Goal: Task Accomplishment & Management: Use online tool/utility

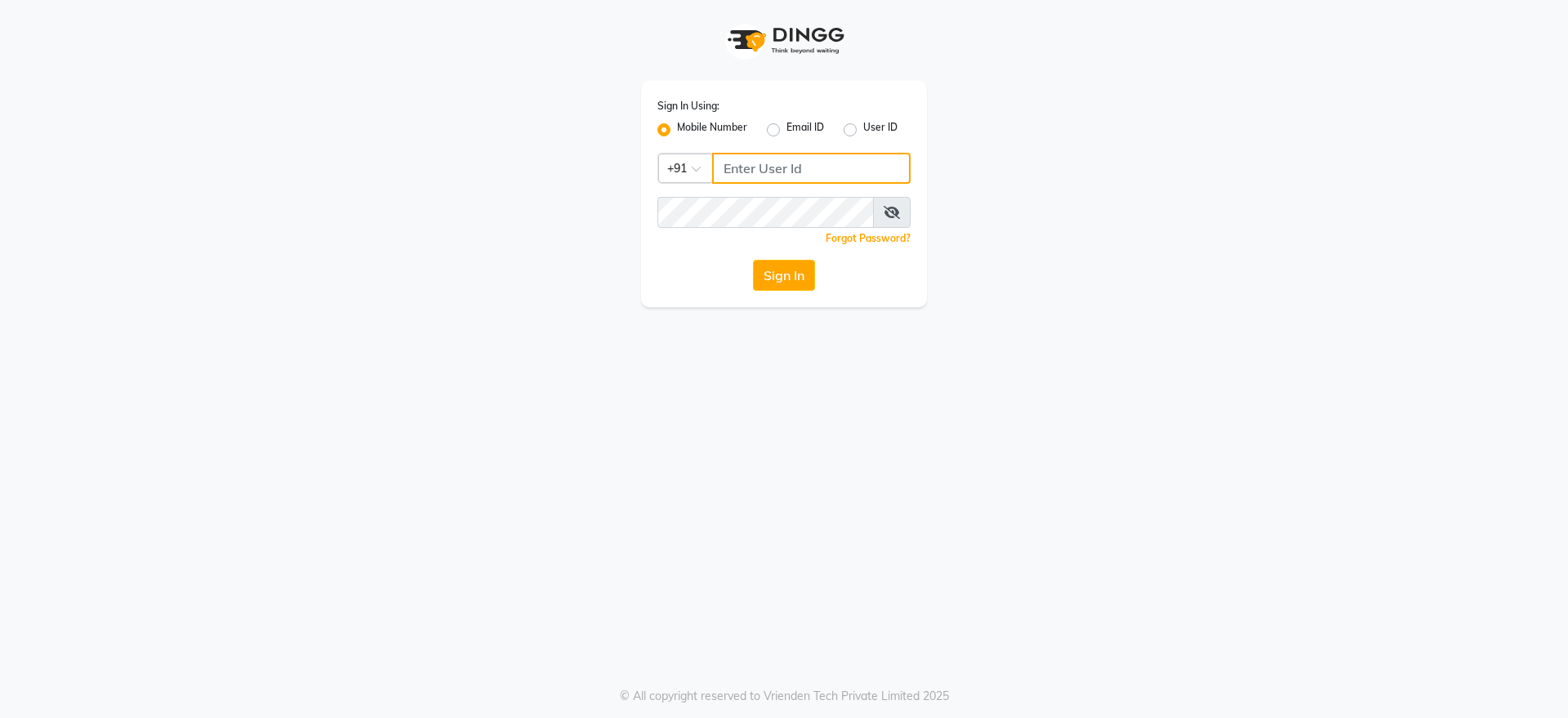
click at [739, 165] on input "Username" at bounding box center [812, 168] width 199 height 31
type input "9970707948"
click at [795, 270] on button "Sign In" at bounding box center [783, 275] width 62 height 31
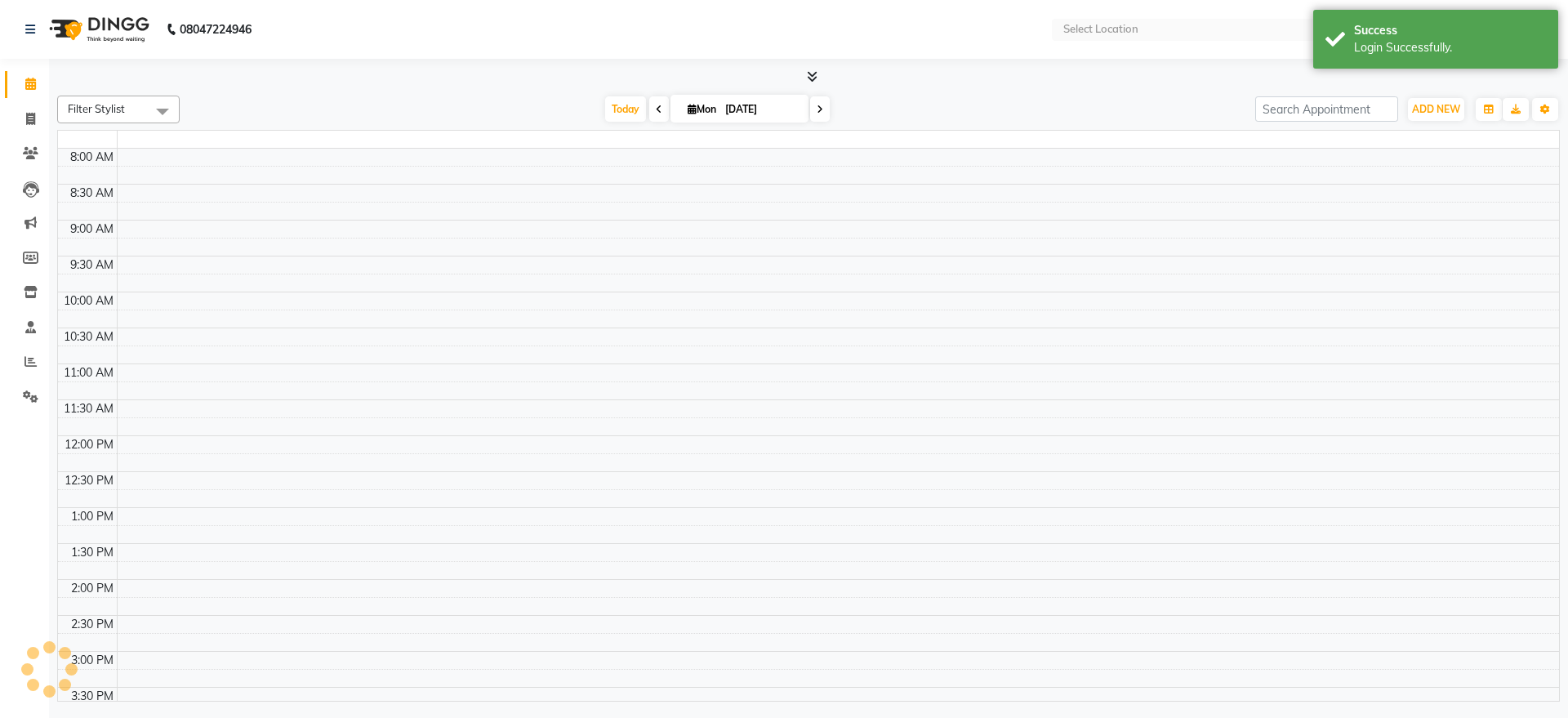
select select "en"
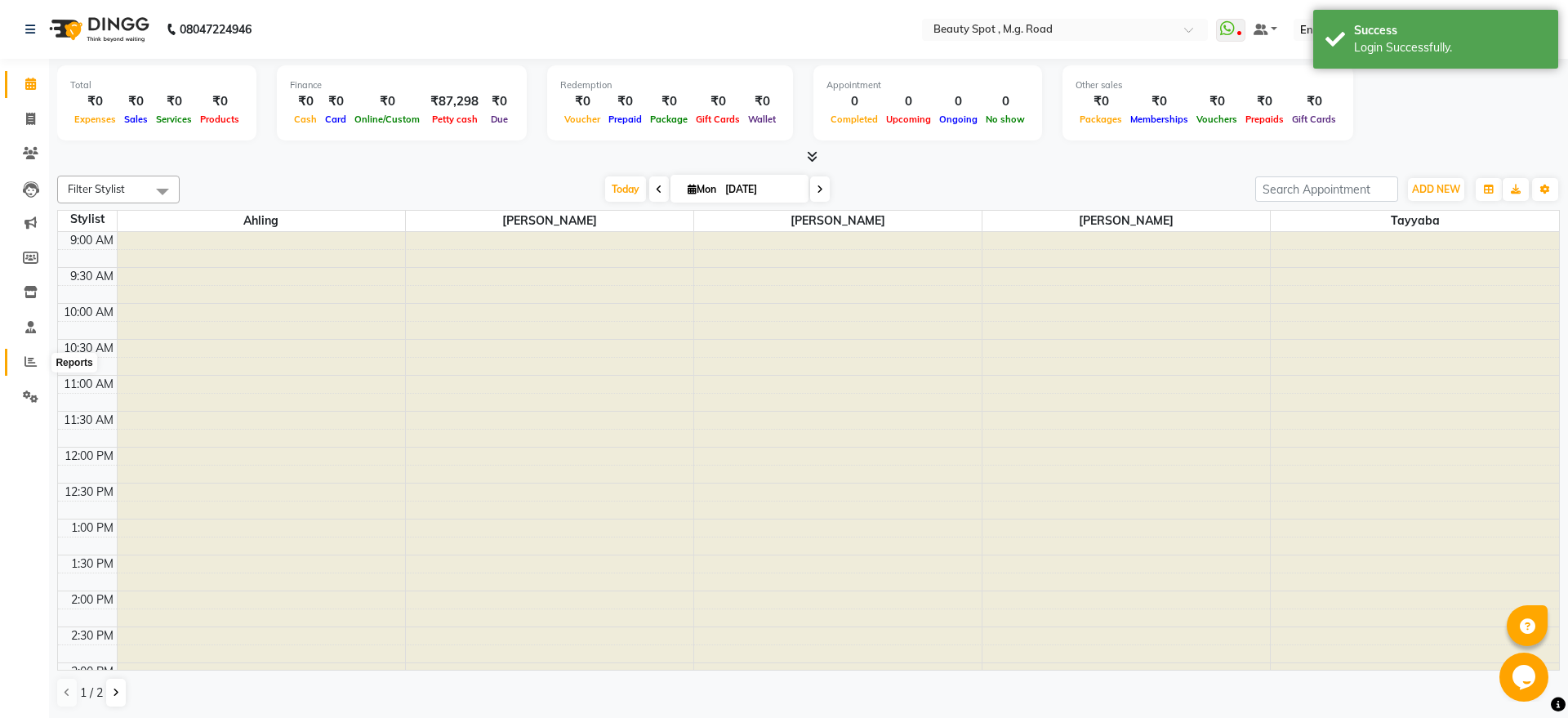
click at [34, 363] on icon at bounding box center [30, 362] width 13 height 13
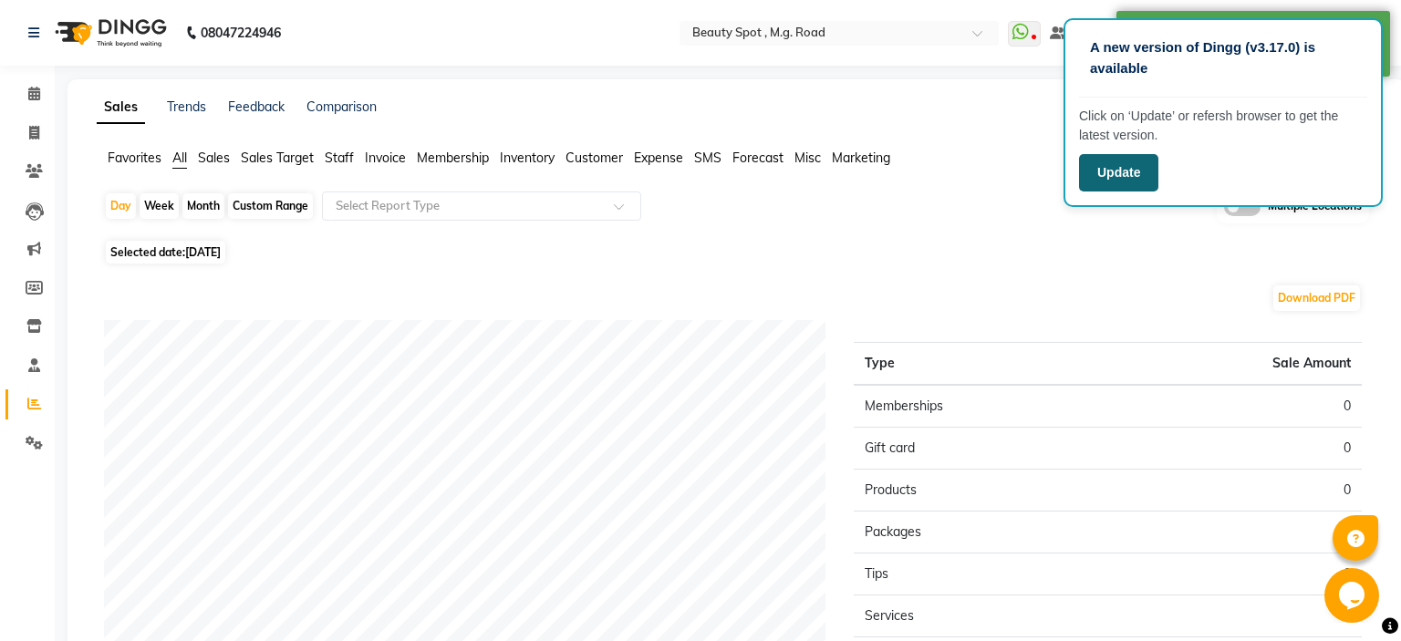
click at [1103, 180] on button "Update" at bounding box center [1118, 172] width 79 height 37
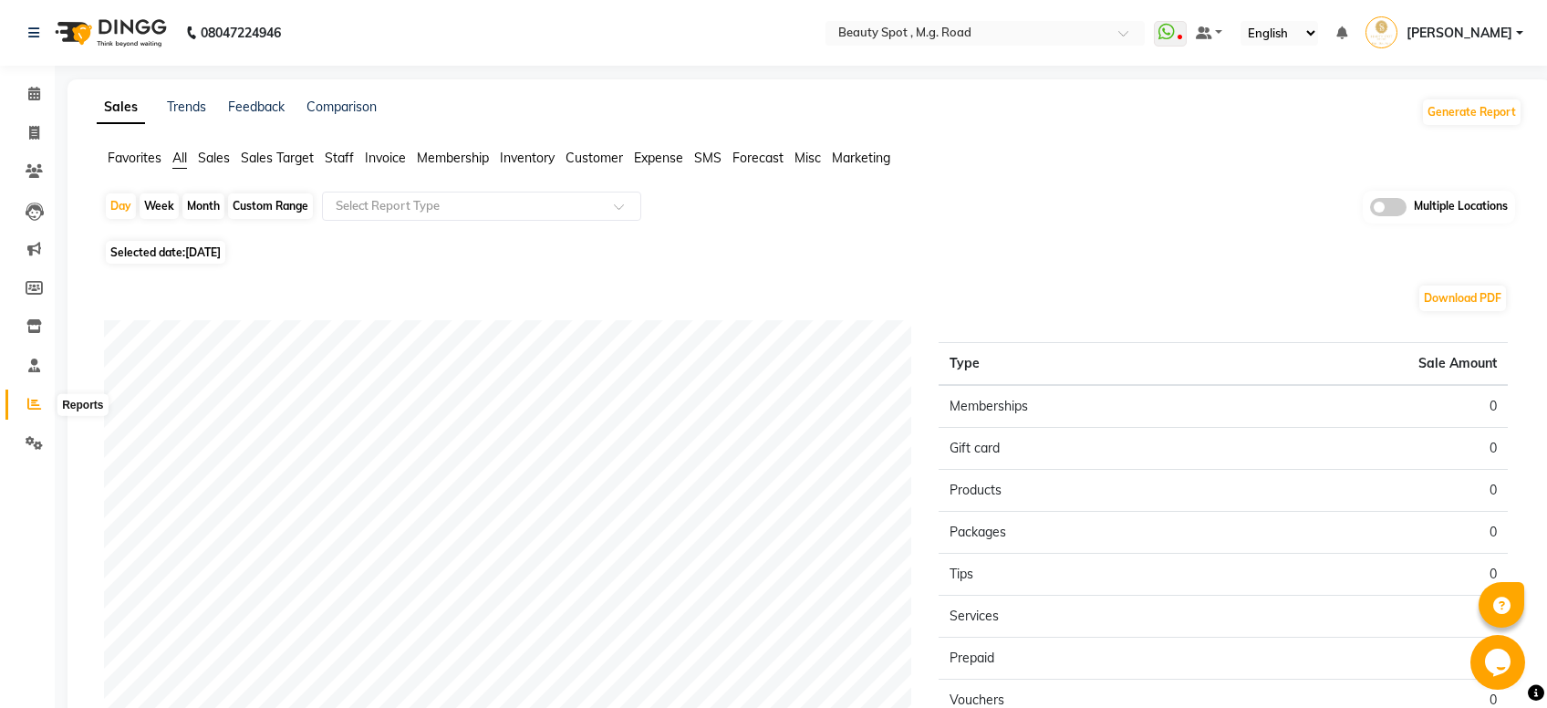
click at [33, 408] on icon at bounding box center [34, 404] width 14 height 14
click at [222, 151] on span "Sales" at bounding box center [214, 158] width 32 height 16
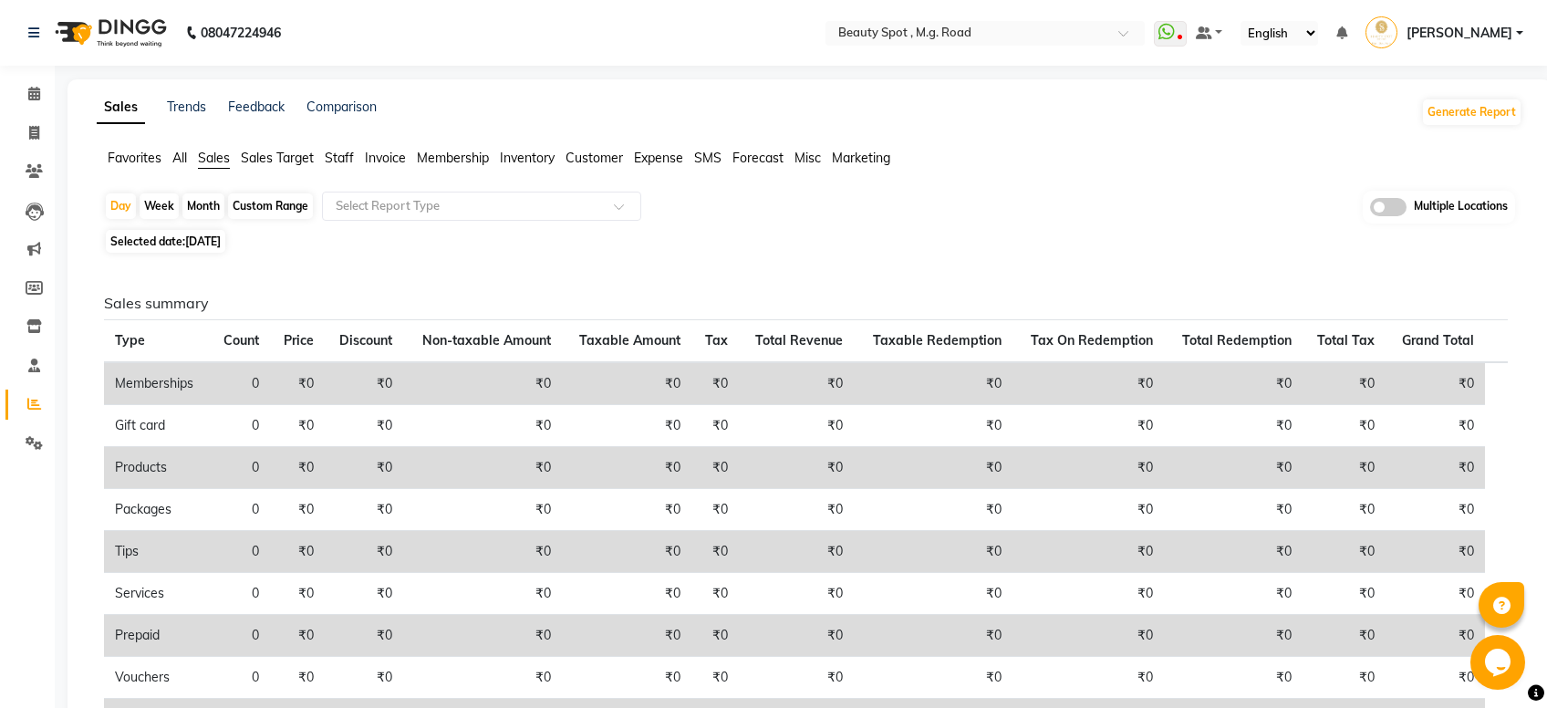
click at [191, 207] on div "Month" at bounding box center [203, 206] width 42 height 26
select select "9"
select select "2025"
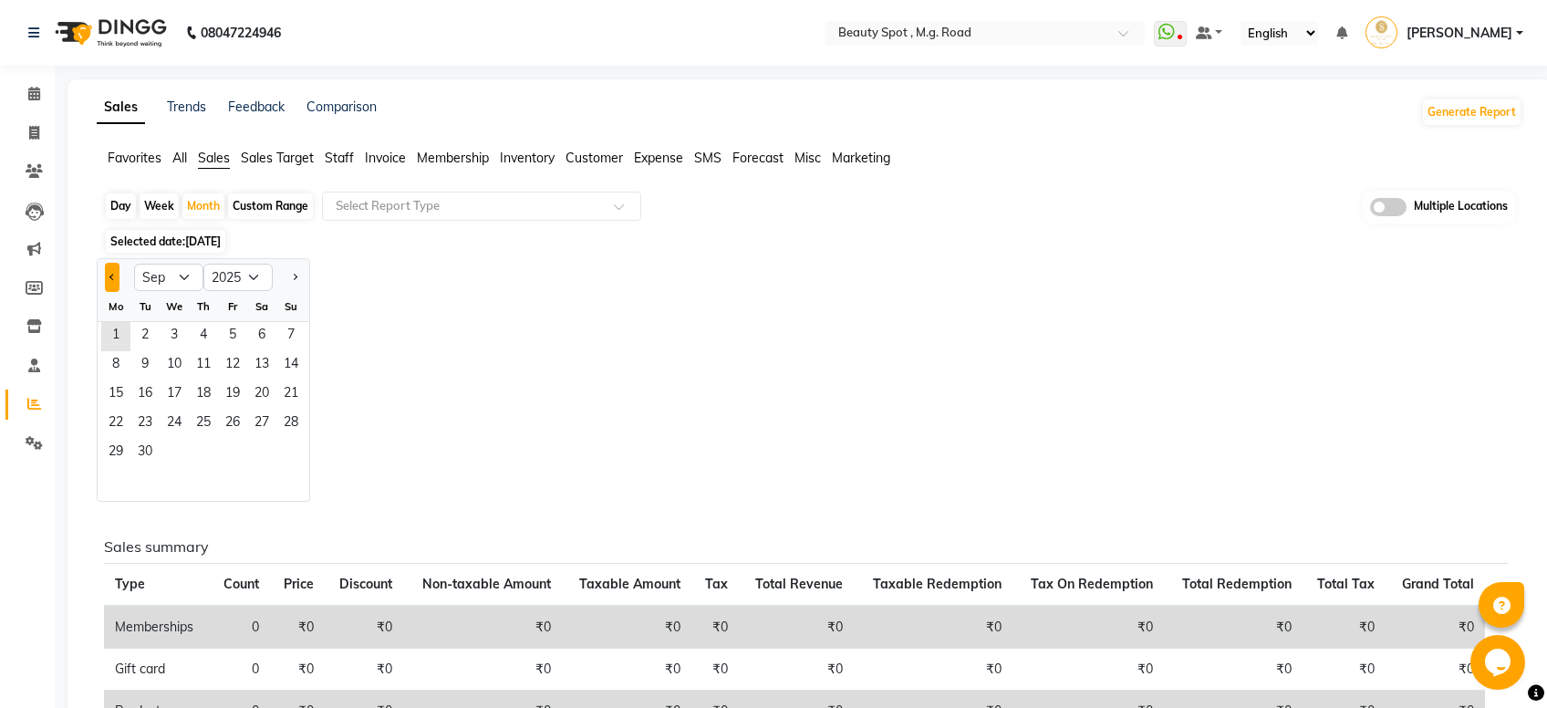
click at [108, 278] on button "Previous month" at bounding box center [112, 277] width 15 height 29
select select "8"
click at [233, 336] on span "1" at bounding box center [232, 336] width 29 height 29
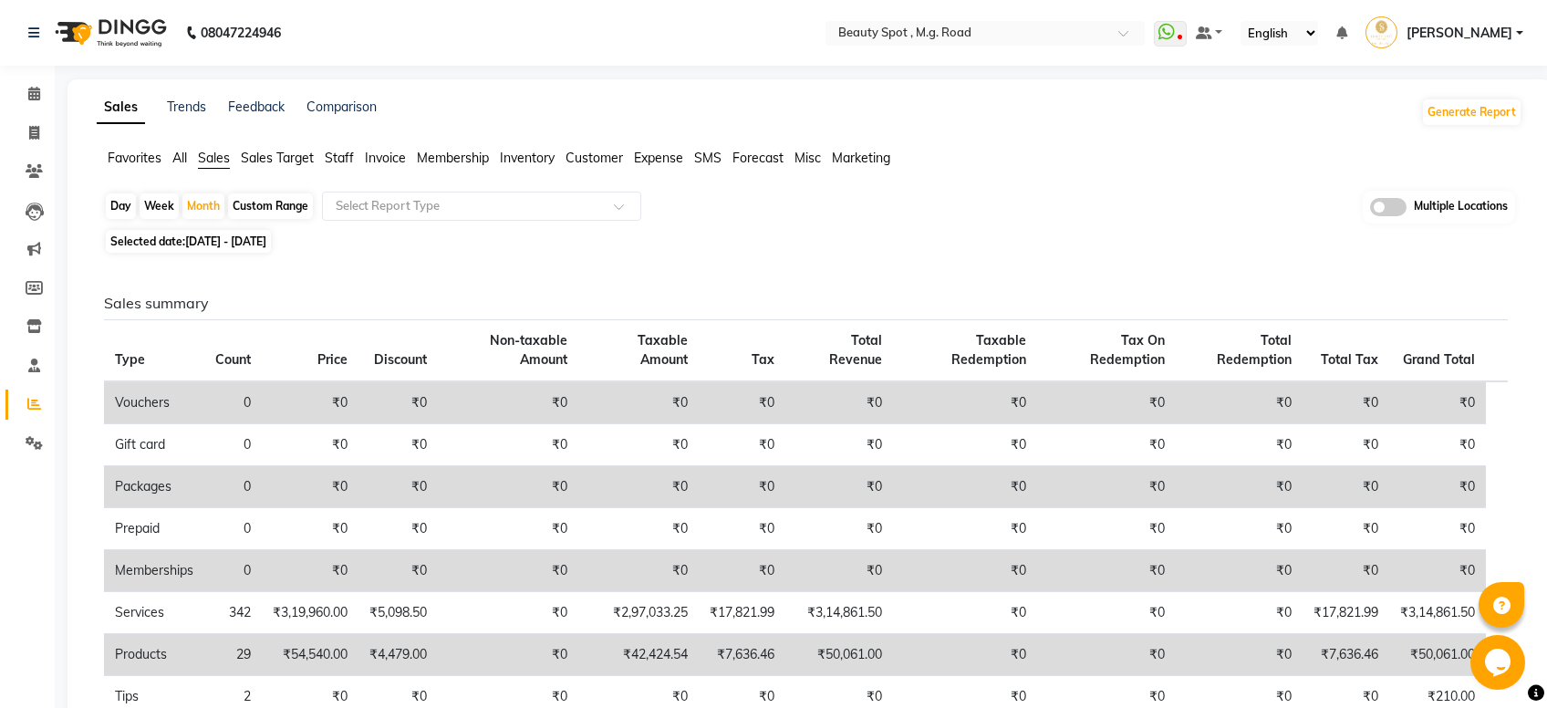
click at [1391, 204] on span at bounding box center [1388, 207] width 36 height 18
click at [1370, 210] on input "checkbox" at bounding box center [1370, 210] width 0 height 0
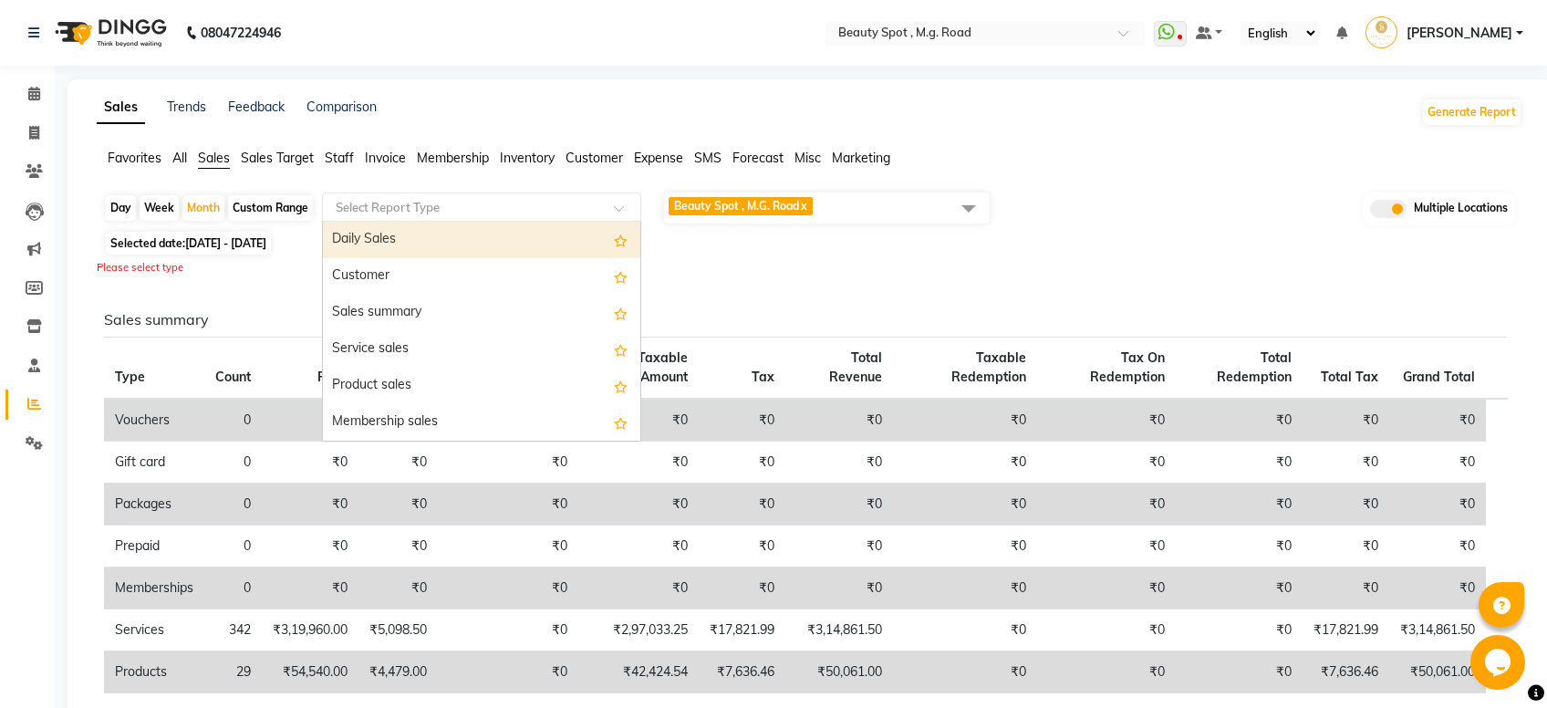
click at [400, 201] on input "text" at bounding box center [463, 207] width 263 height 18
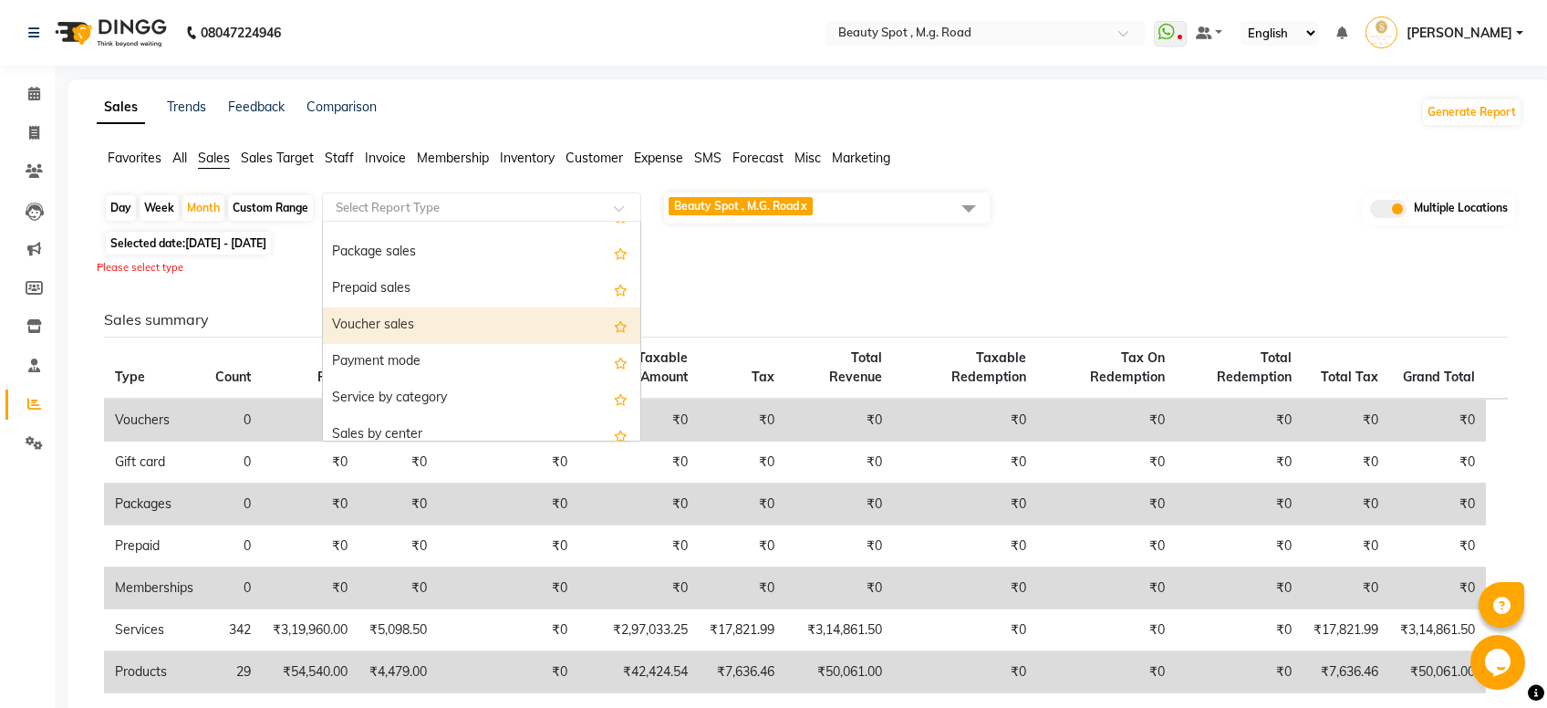
scroll to position [180, 0]
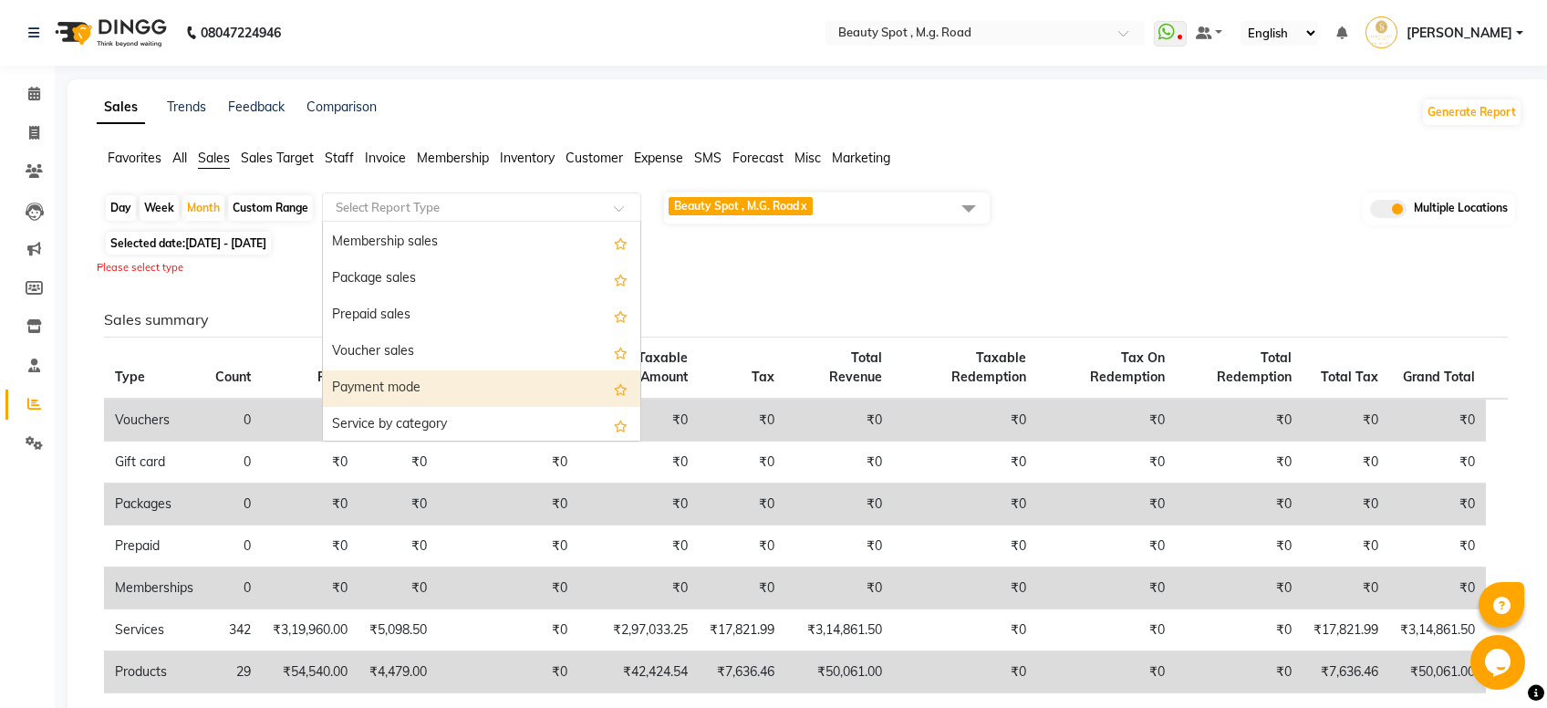
click at [406, 375] on div "Payment mode" at bounding box center [482, 388] width 318 height 36
select select "full_report"
select select "csv"
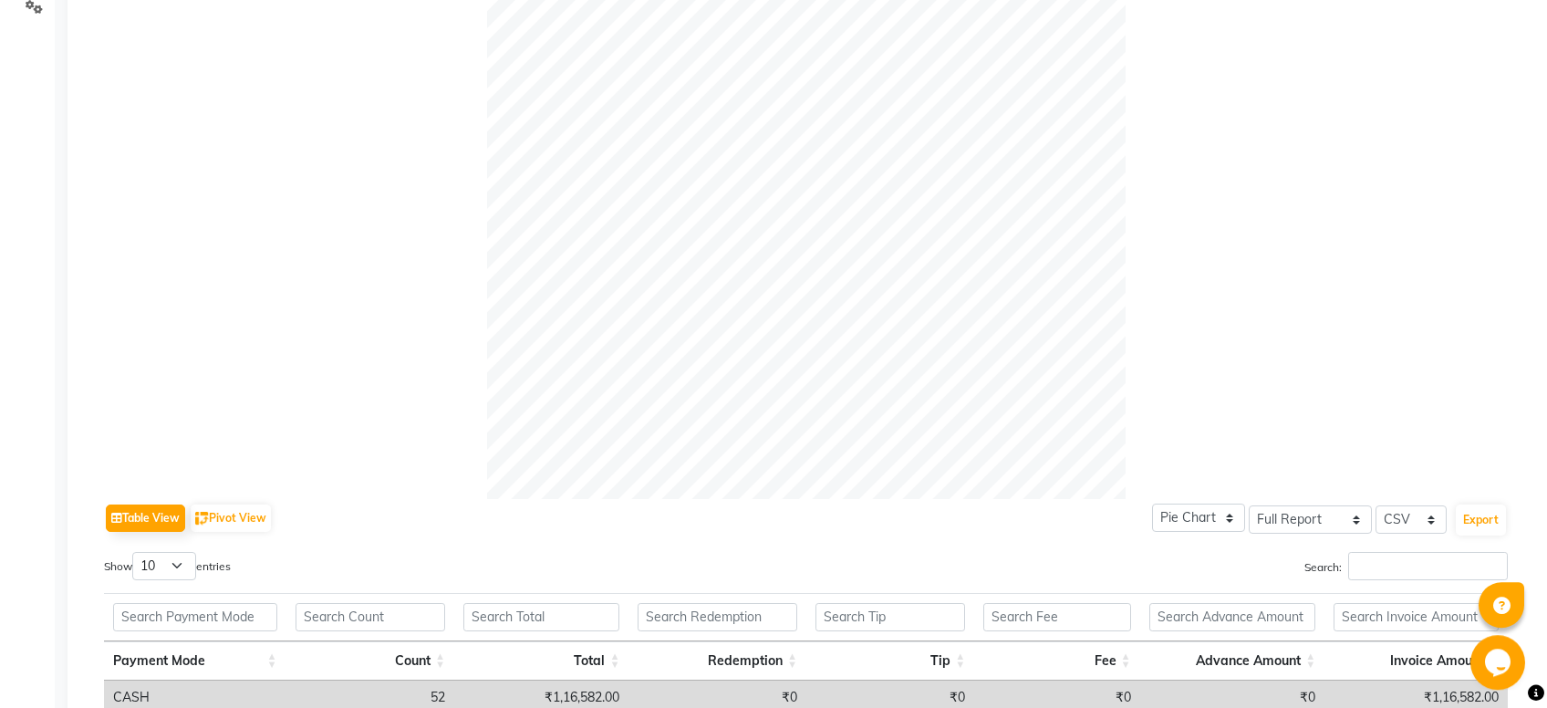
scroll to position [130, 0]
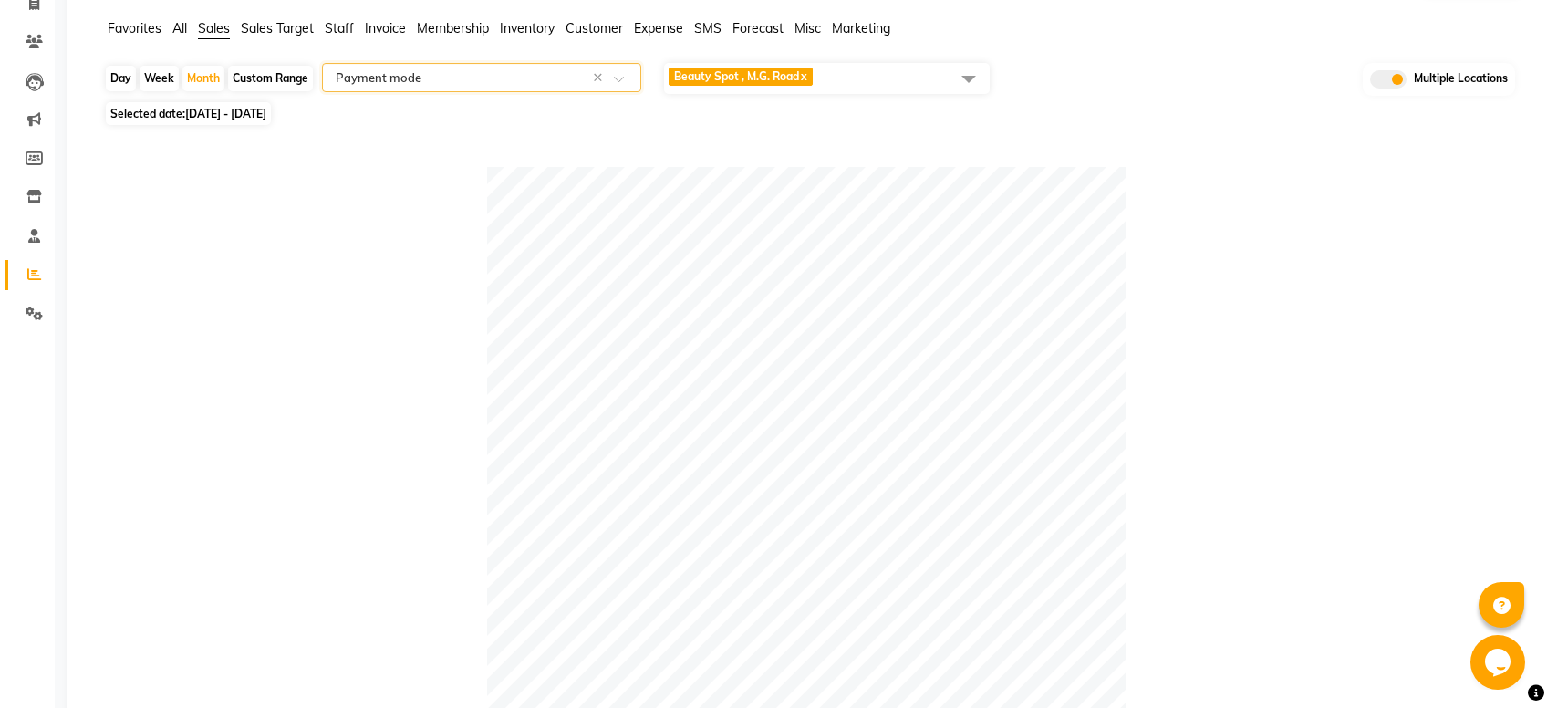
click at [698, 103] on div "Day Week Month Custom Range Select Report Type × Payment mode × Beauty Spot , M…" at bounding box center [810, 621] width 1426 height 1120
click at [701, 82] on span "Beauty Spot , M.G. Road" at bounding box center [736, 76] width 125 height 14
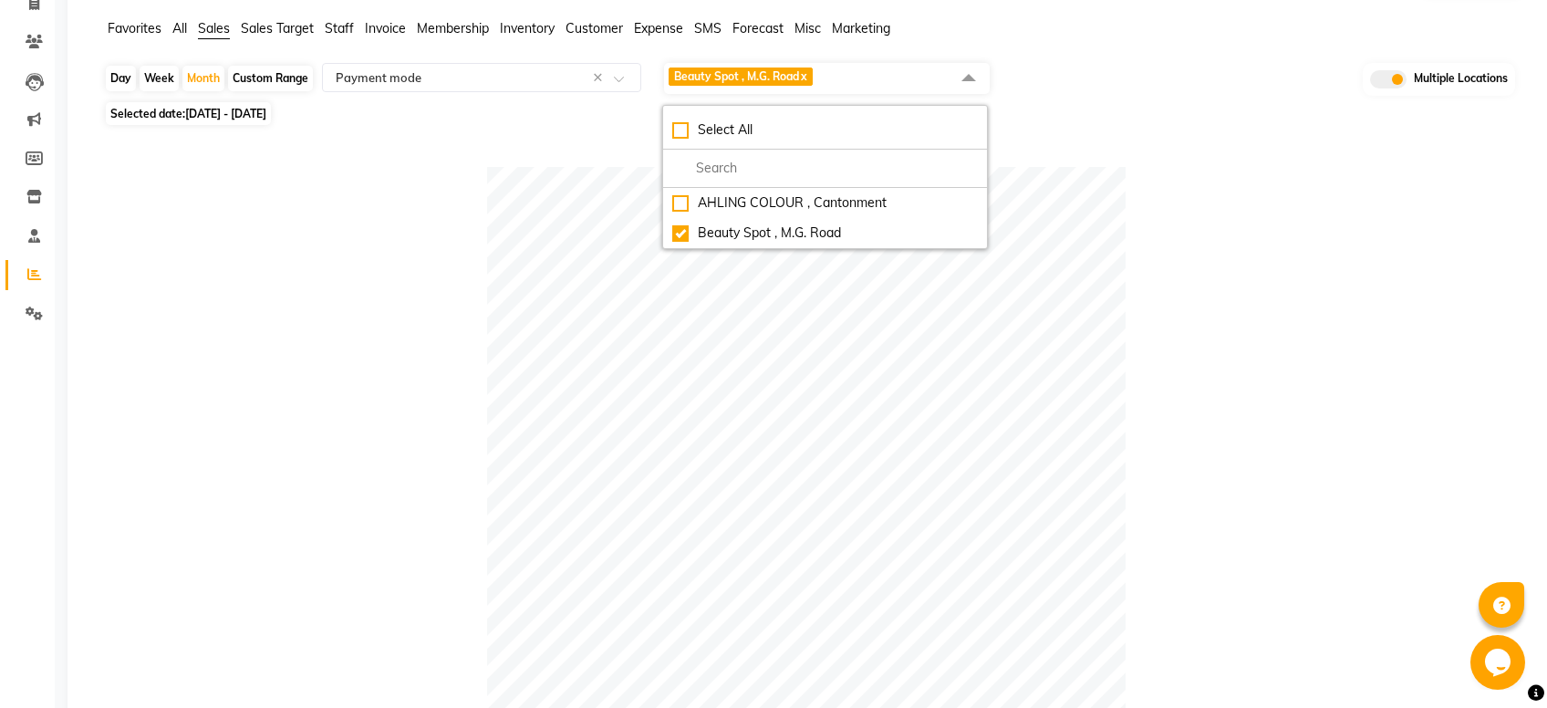
click at [1224, 275] on div at bounding box center [806, 486] width 1404 height 639
click at [749, 79] on span "Beauty Spot , M.G. Road" at bounding box center [736, 76] width 125 height 14
click at [680, 203] on div "AHLING COLOUR , Cantonment" at bounding box center [825, 202] width 306 height 19
checkbox input "true"
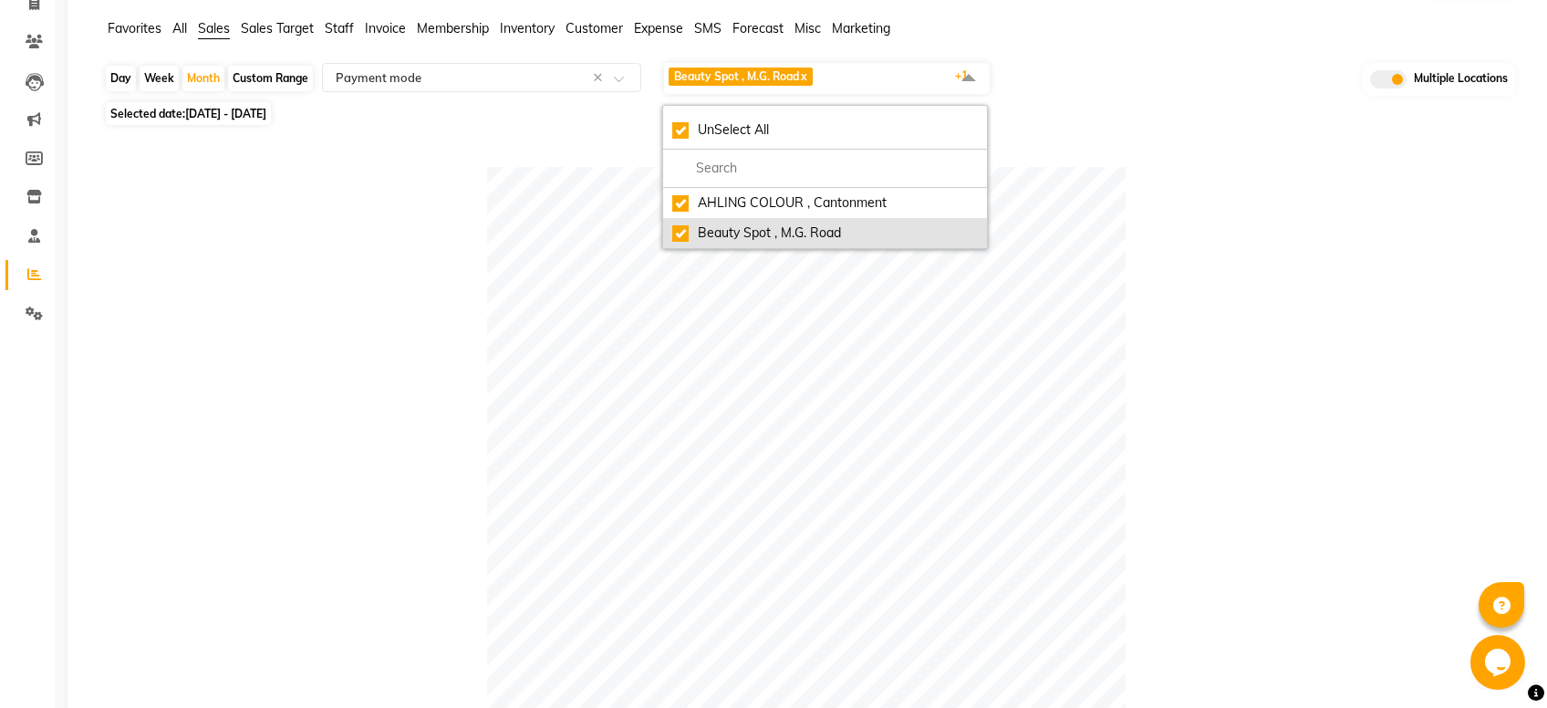
click at [682, 224] on div "Beauty Spot , M.G. Road" at bounding box center [825, 233] width 306 height 19
checkbox input "false"
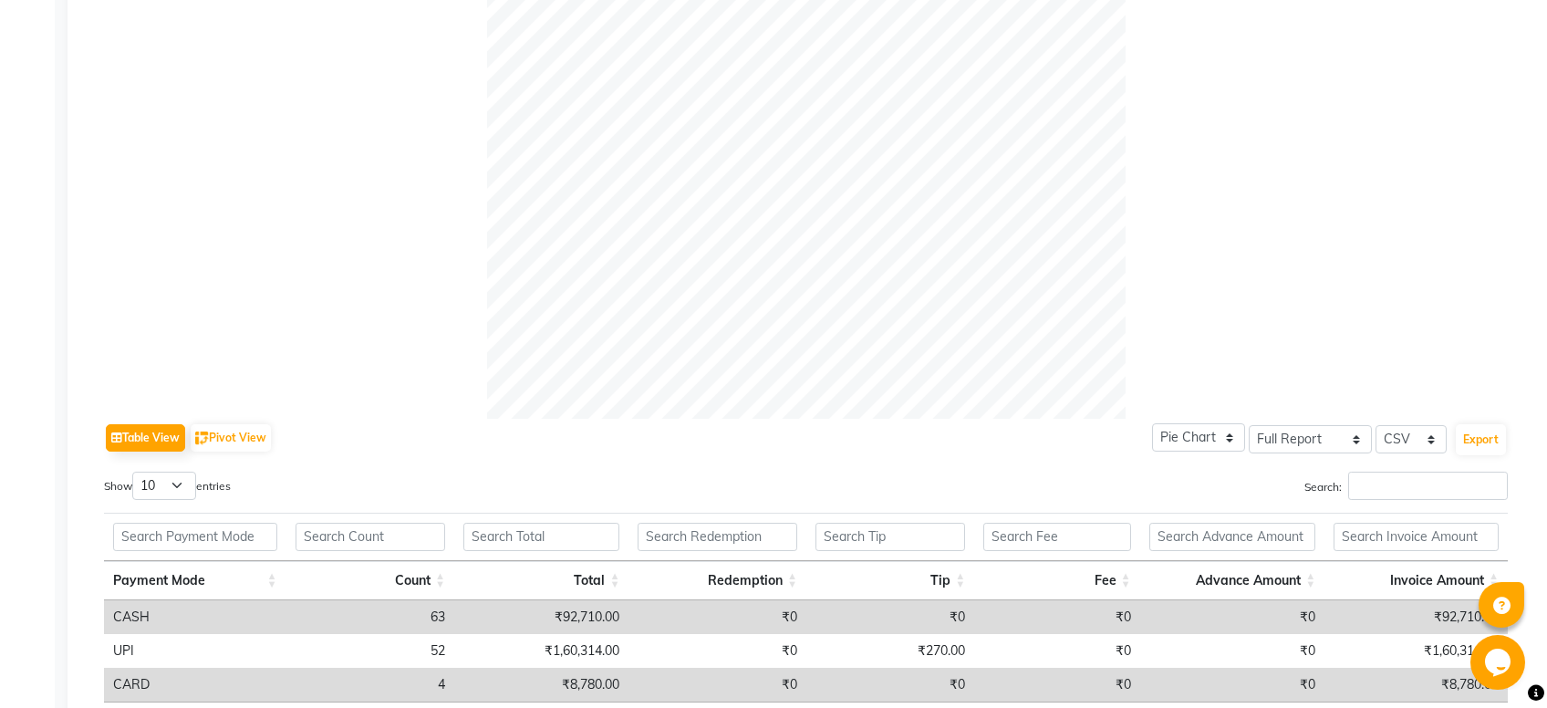
scroll to position [0, 0]
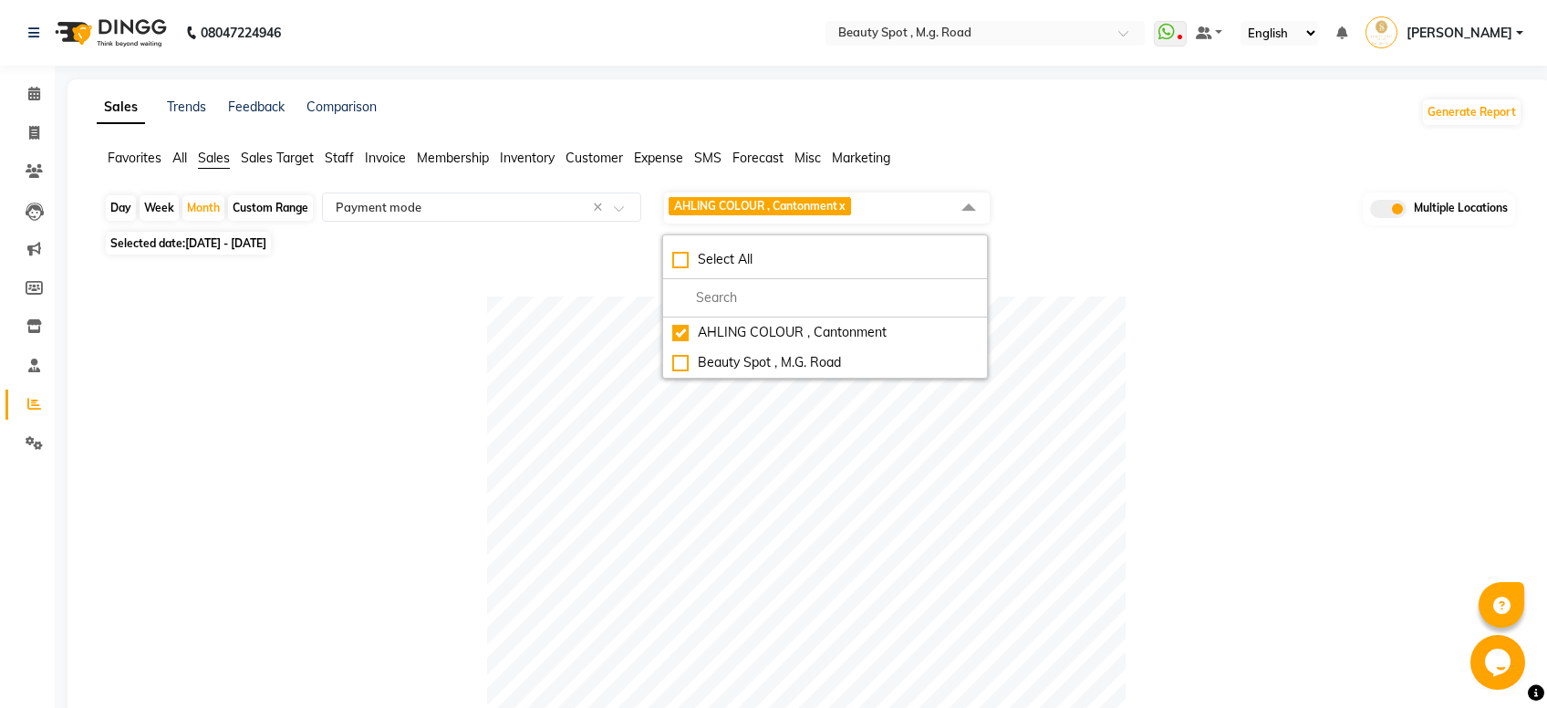
click at [654, 153] on span "Expense" at bounding box center [658, 158] width 49 height 16
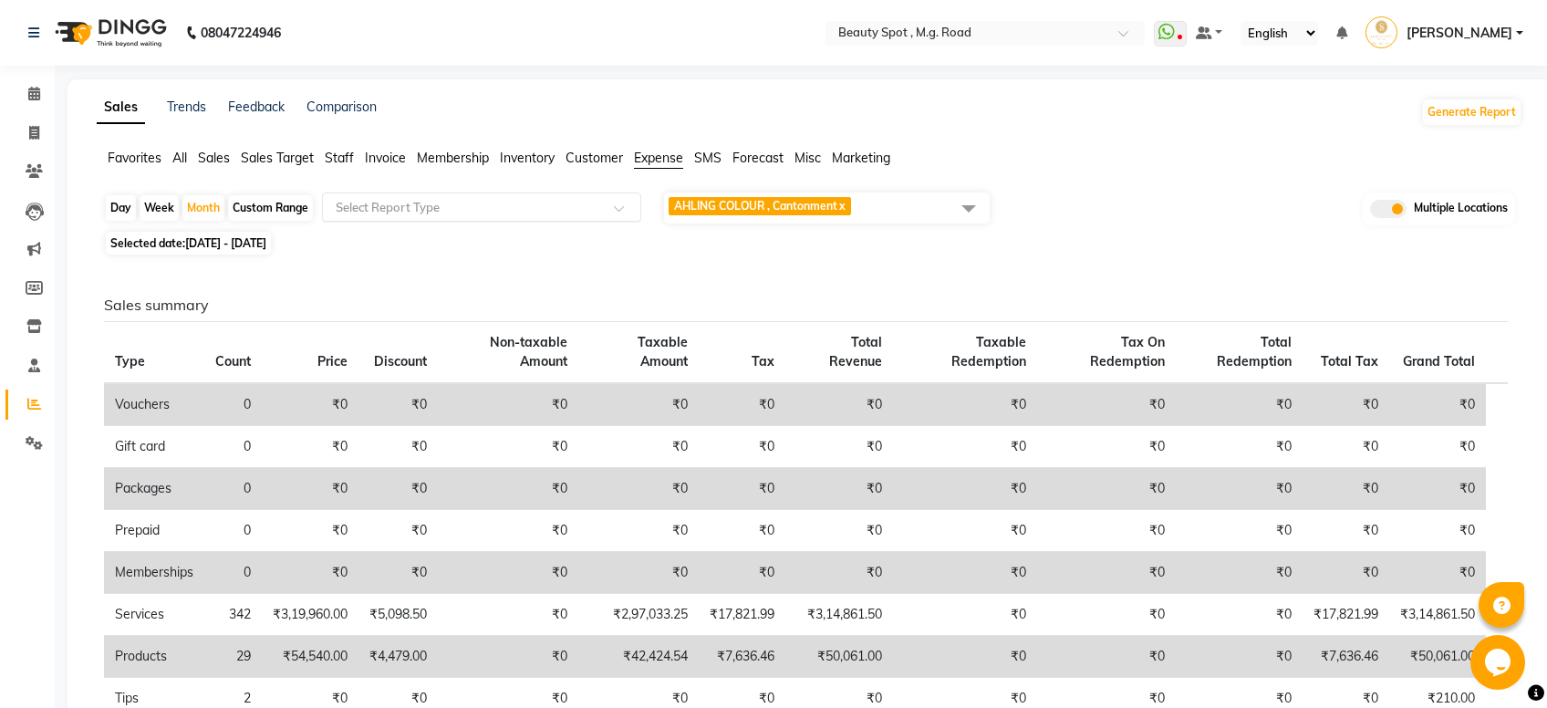
click at [442, 212] on input "text" at bounding box center [463, 207] width 263 height 18
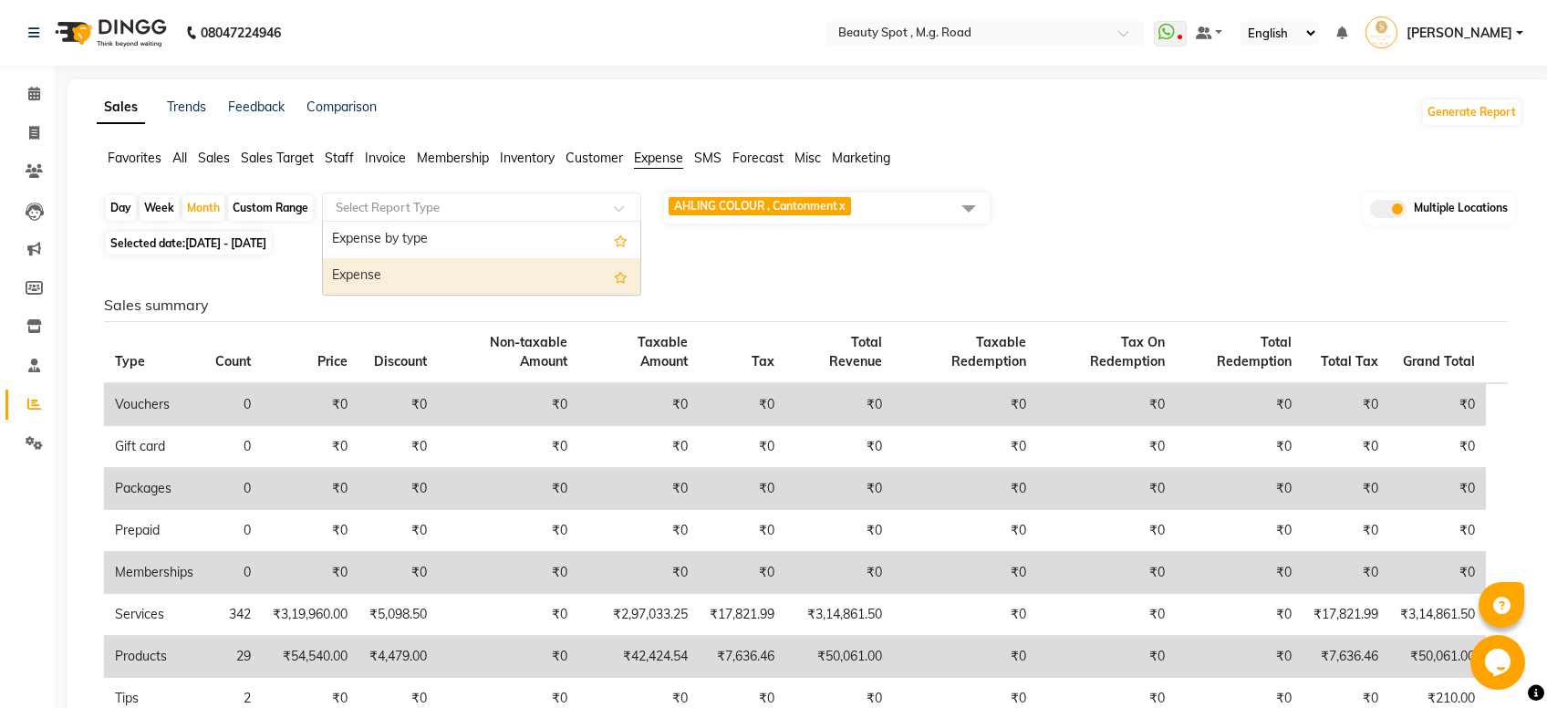
click at [430, 272] on div "Expense" at bounding box center [482, 276] width 318 height 36
select select "full_report"
select select "csv"
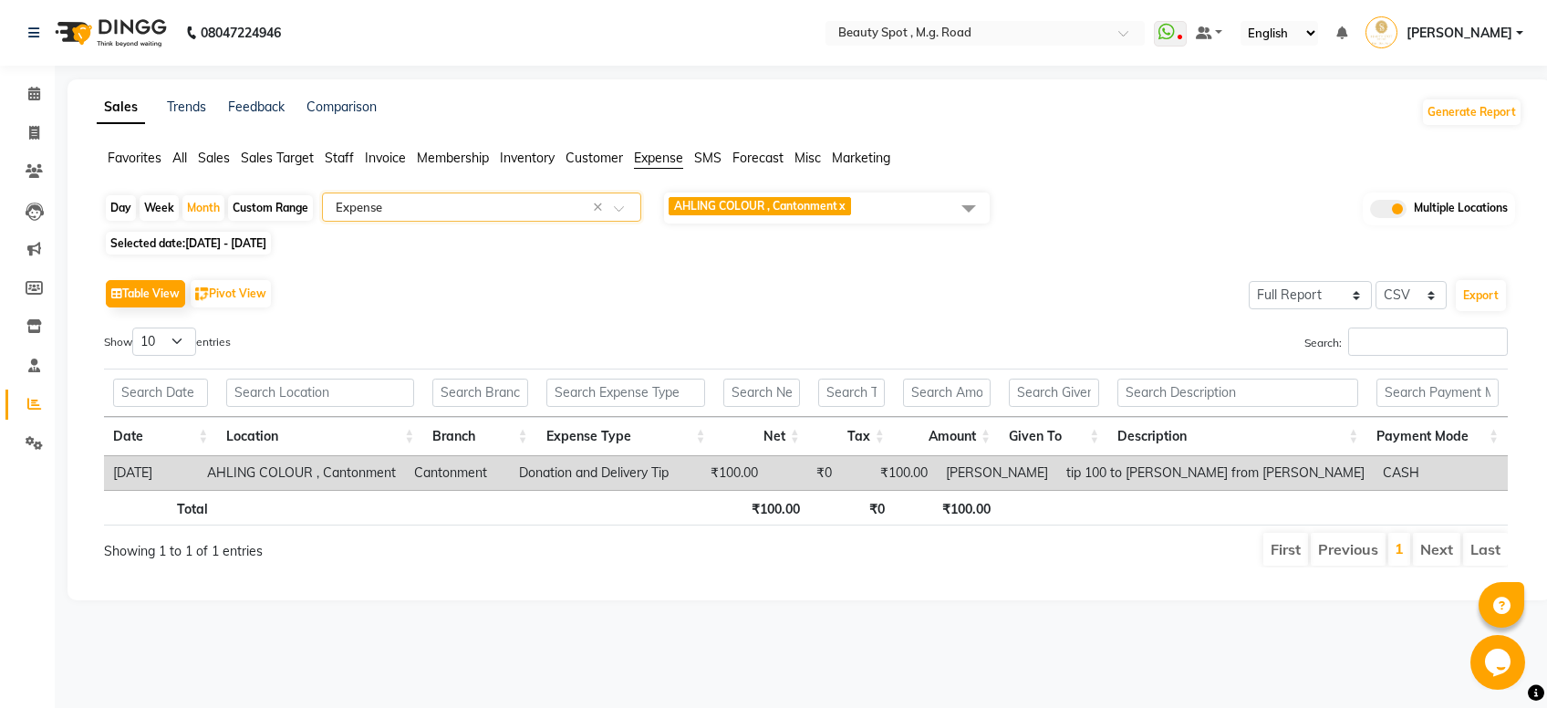
click at [921, 224] on span "AHLING COLOUR , Cantonment x" at bounding box center [827, 208] width 326 height 31
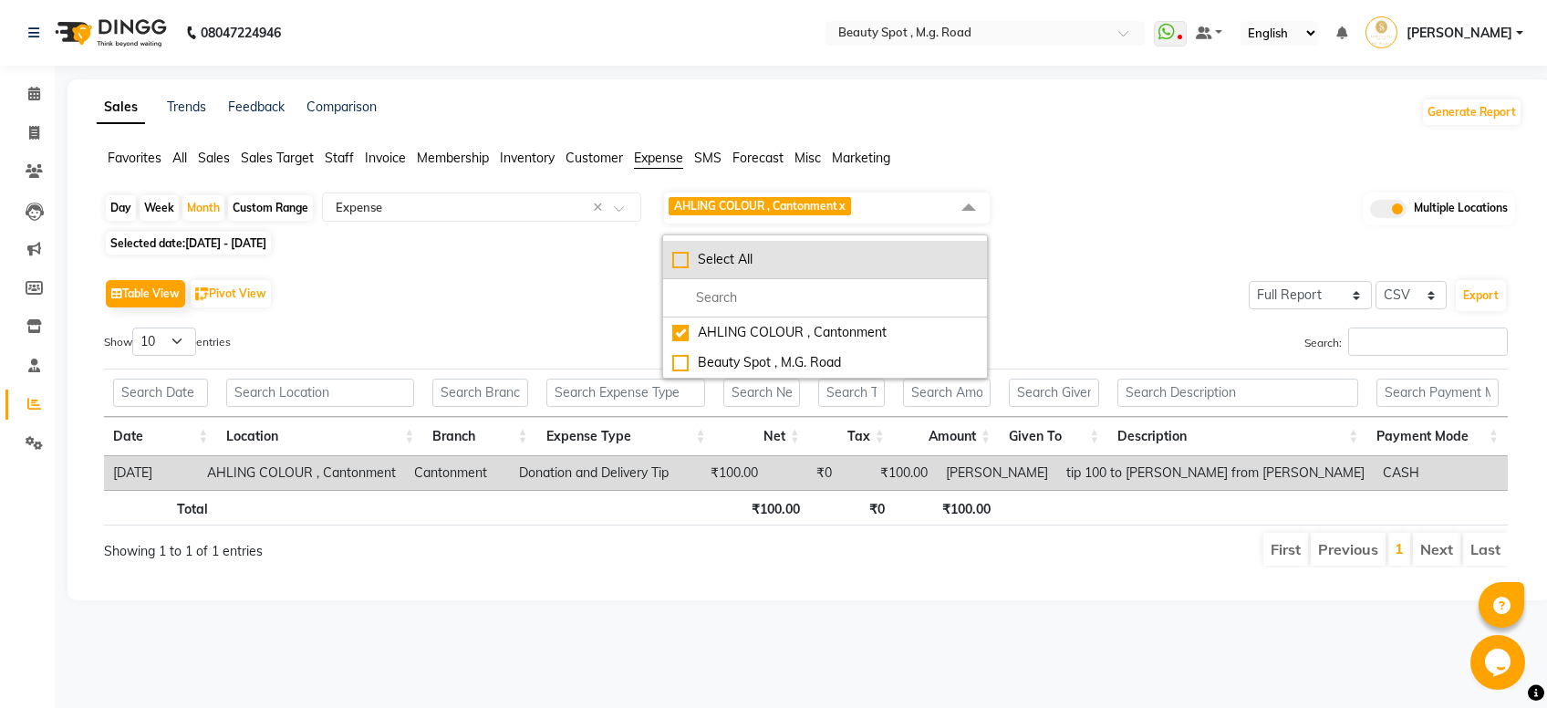
click at [679, 265] on div "Select All" at bounding box center [825, 259] width 306 height 19
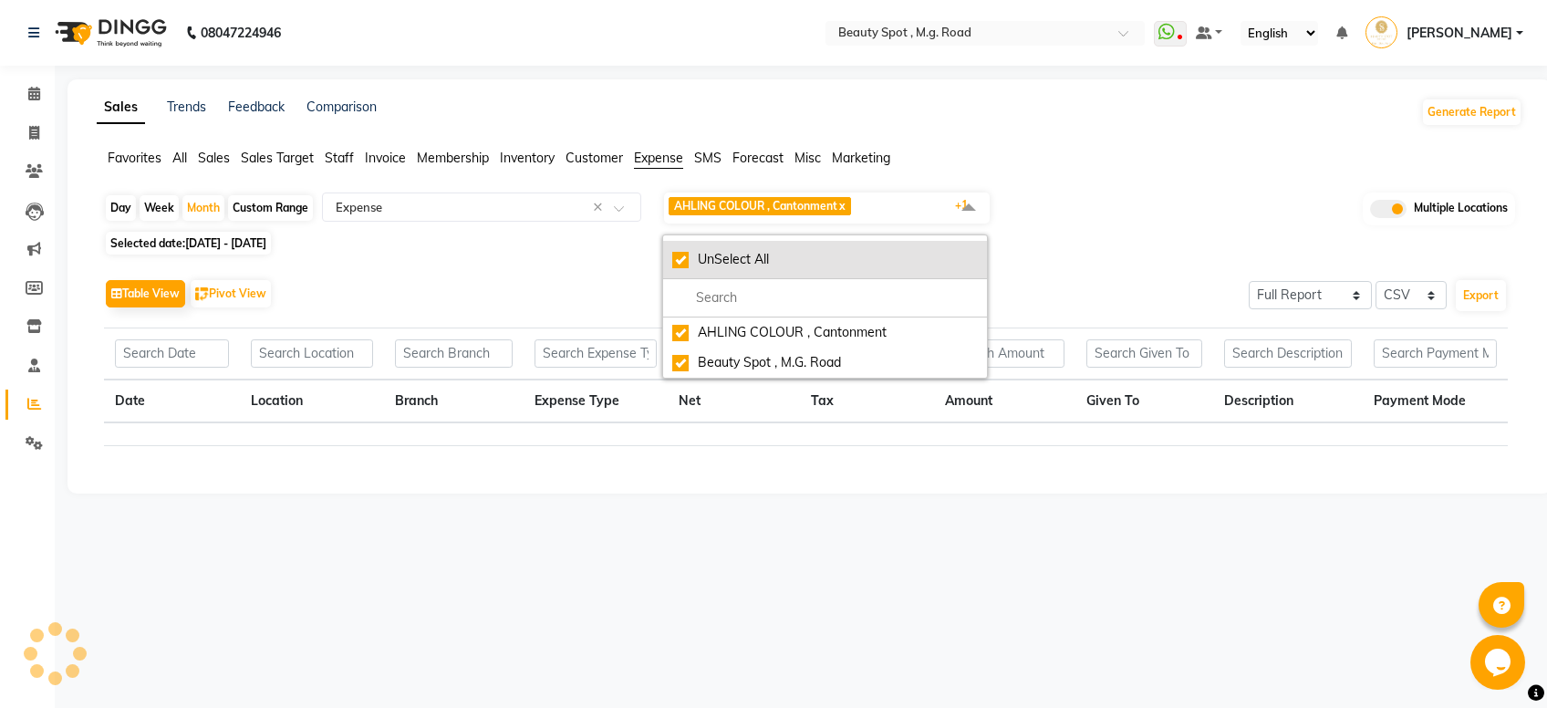
checkbox input "true"
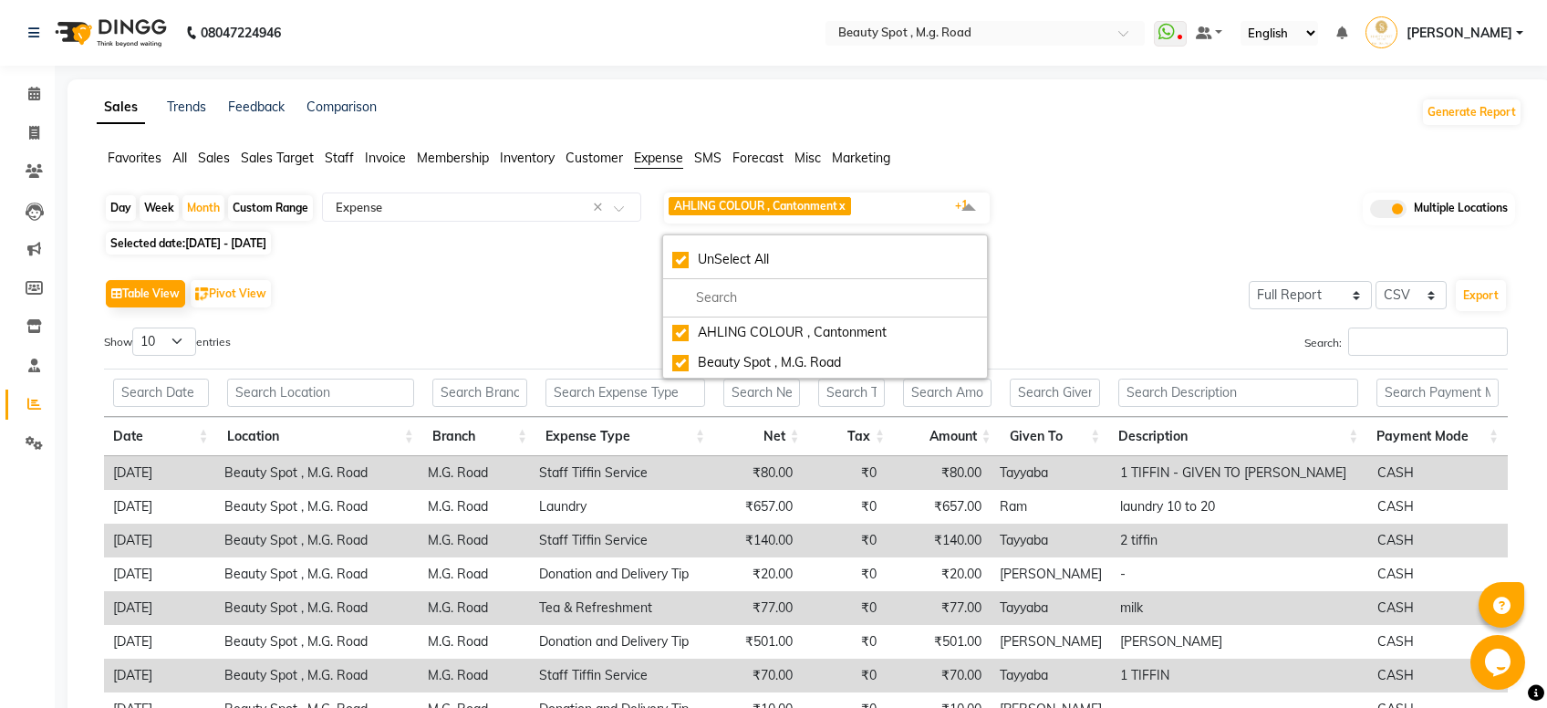
scroll to position [221, 0]
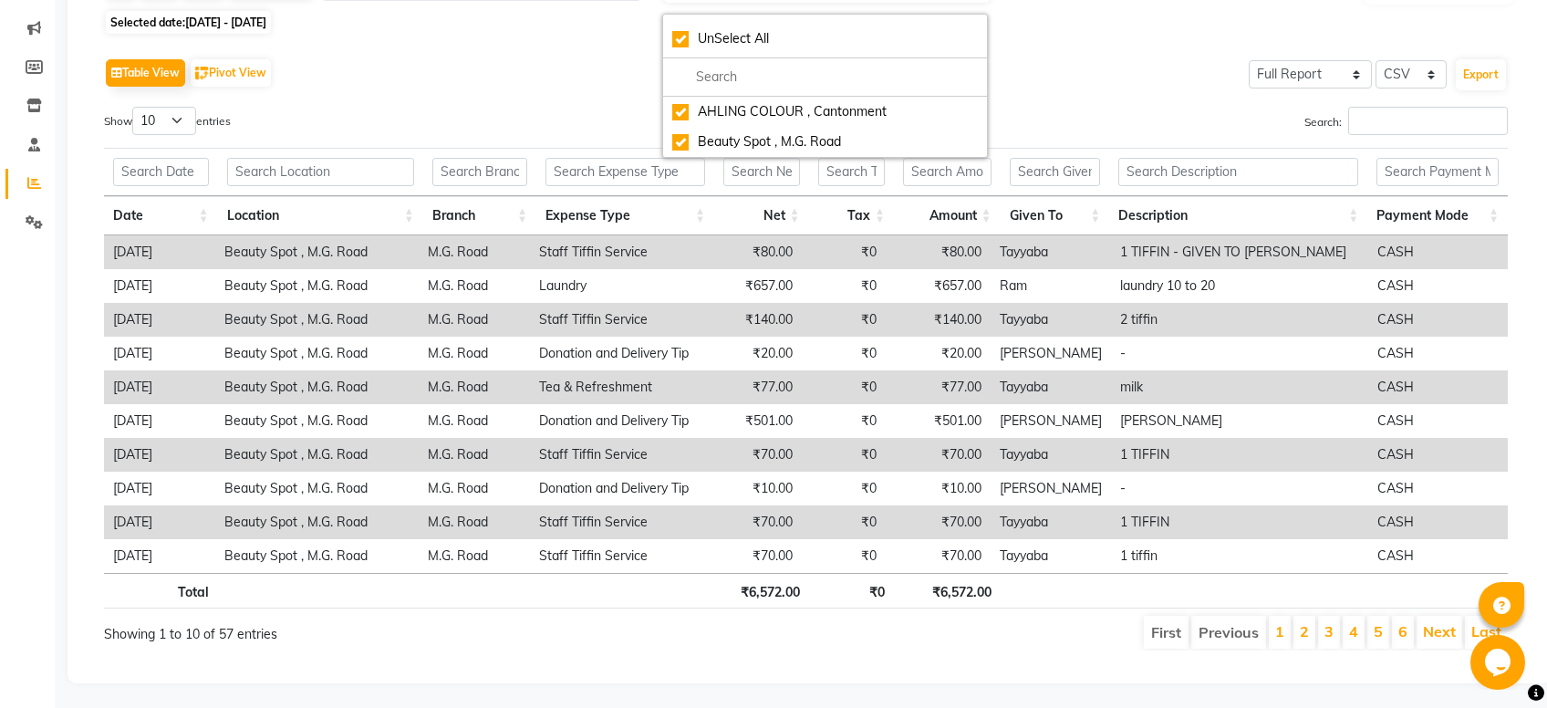
click at [454, 95] on div "Table View Pivot View Select Full Report Filtered Report Select CSV PDF Export …" at bounding box center [806, 352] width 1404 height 597
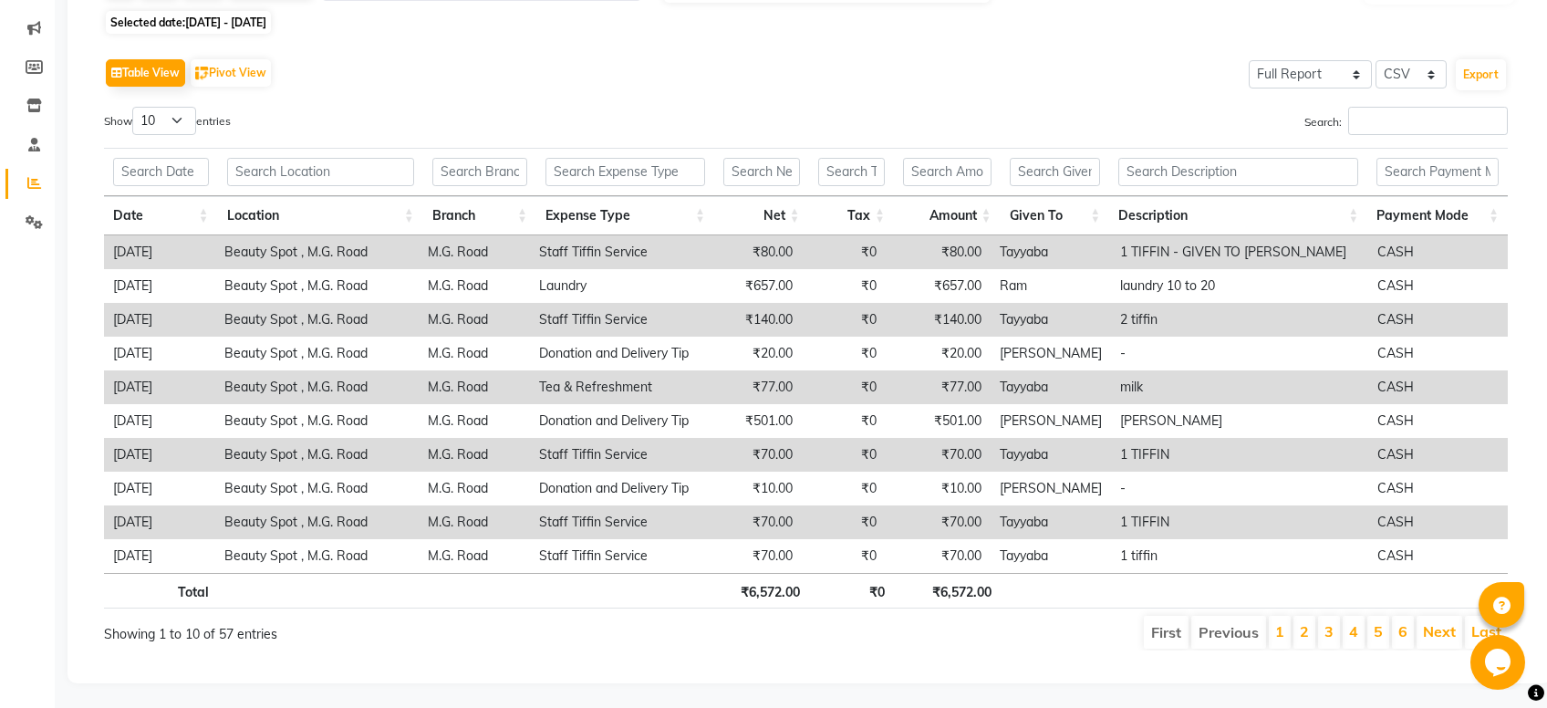
scroll to position [0, 0]
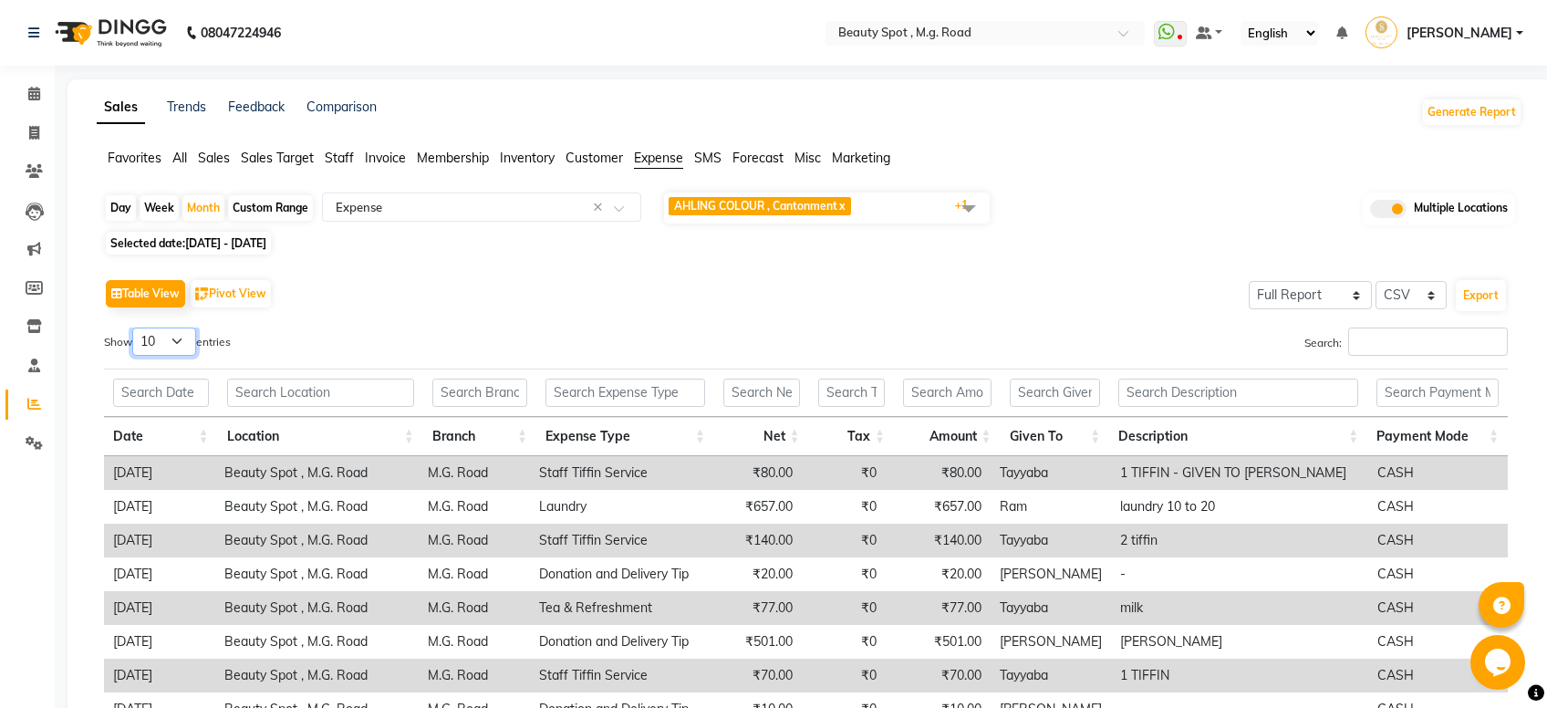
click at [132, 328] on select "10 25 50 100" at bounding box center [164, 342] width 64 height 28
select select "100"
click option "100" at bounding box center [0, 0] width 0 height 0
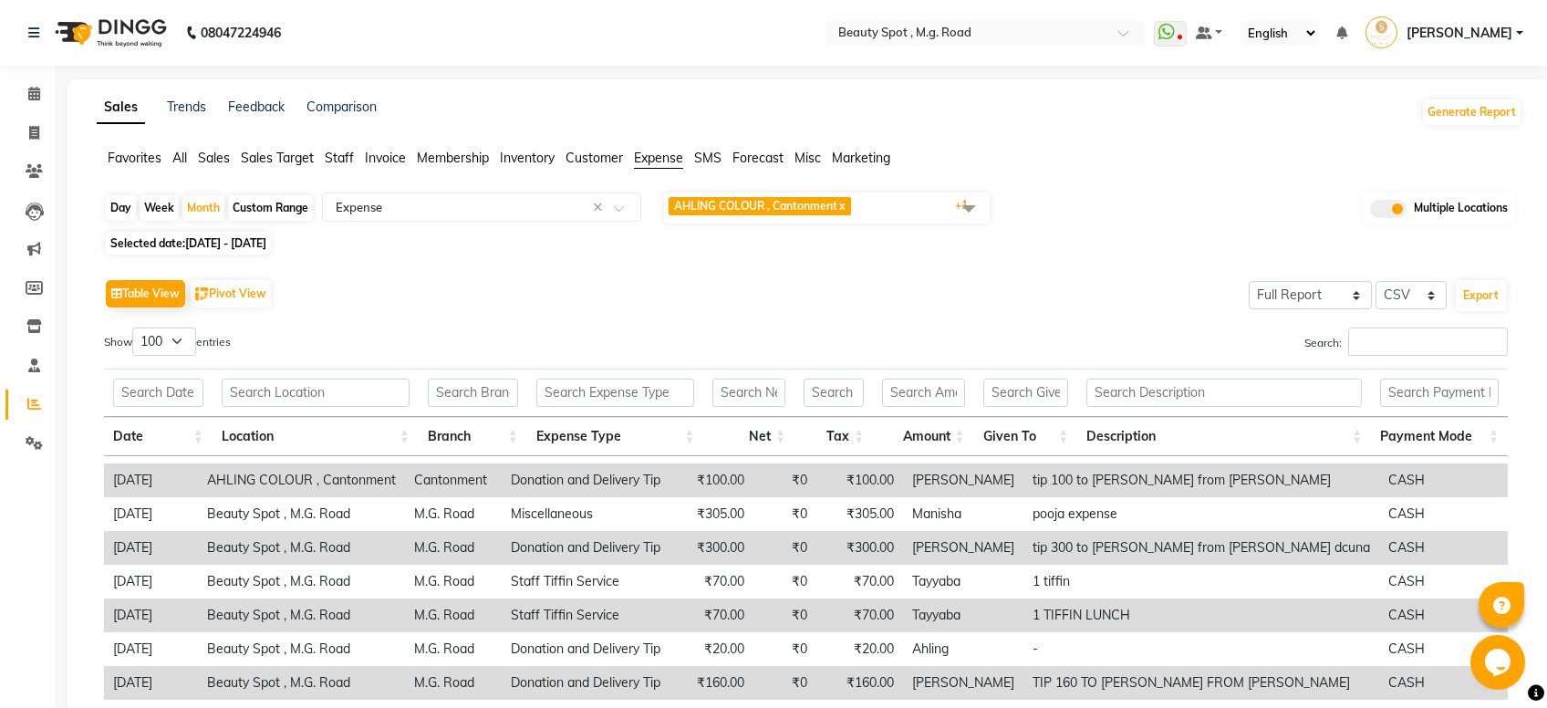
click at [201, 441] on th "Date" at bounding box center [158, 436] width 109 height 39
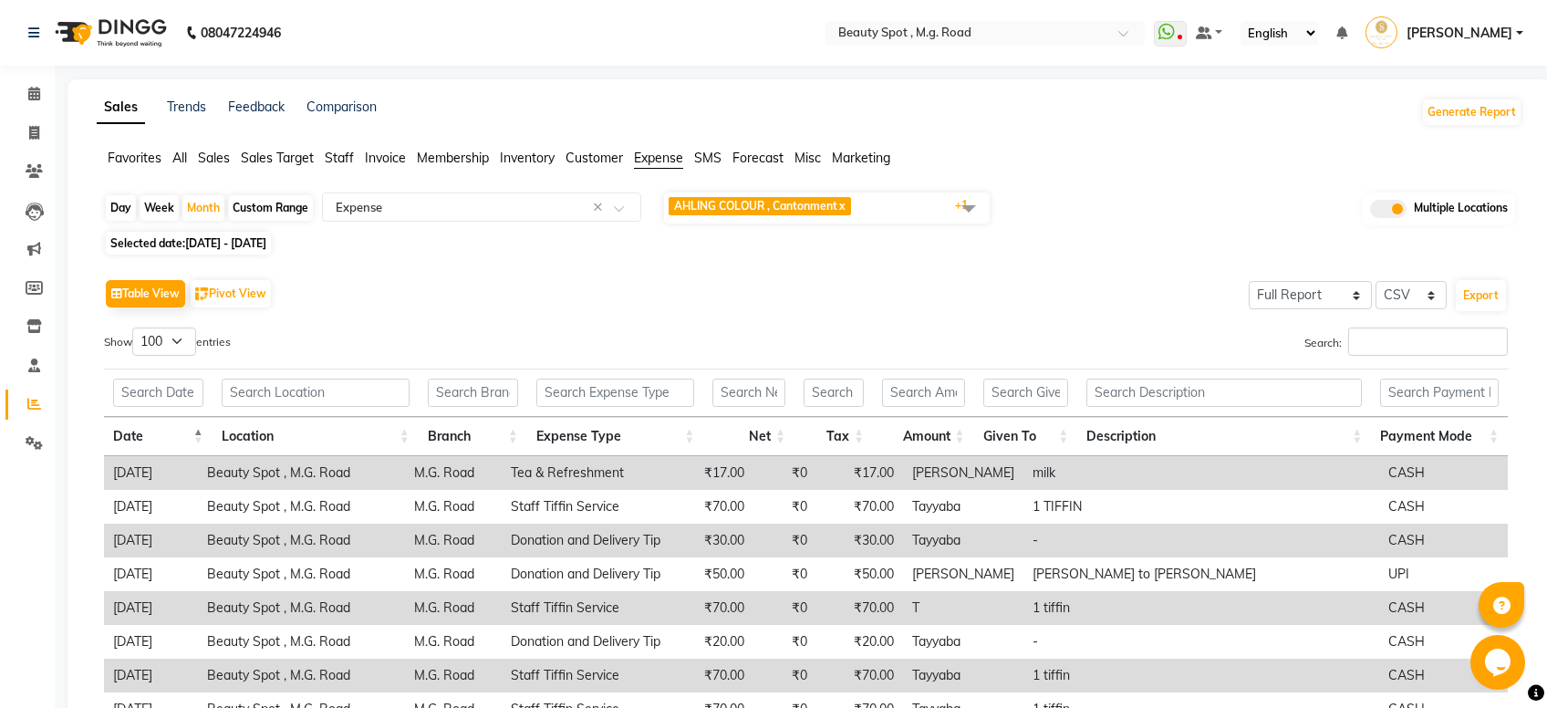
click at [199, 438] on th "Date" at bounding box center [158, 436] width 109 height 39
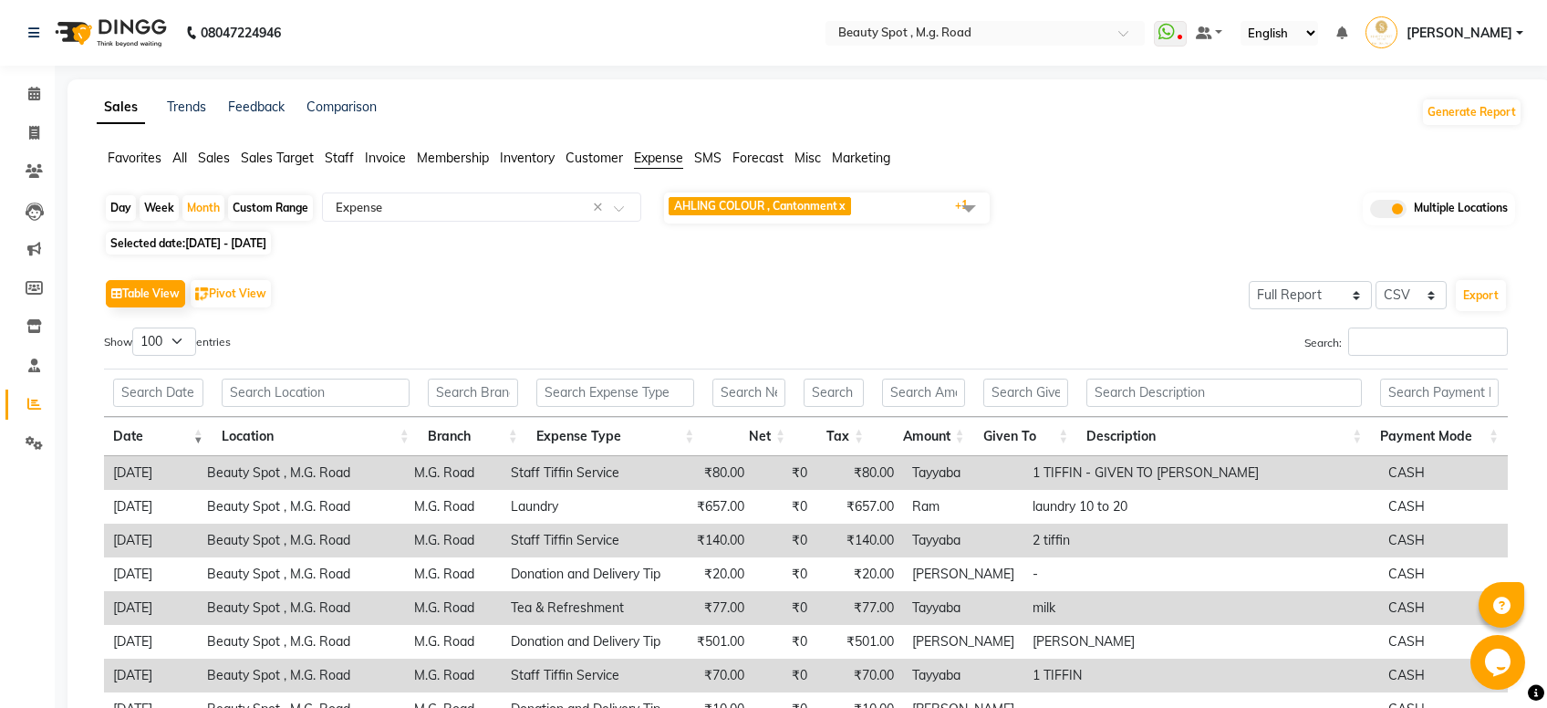
click at [197, 439] on th "Date" at bounding box center [158, 436] width 109 height 39
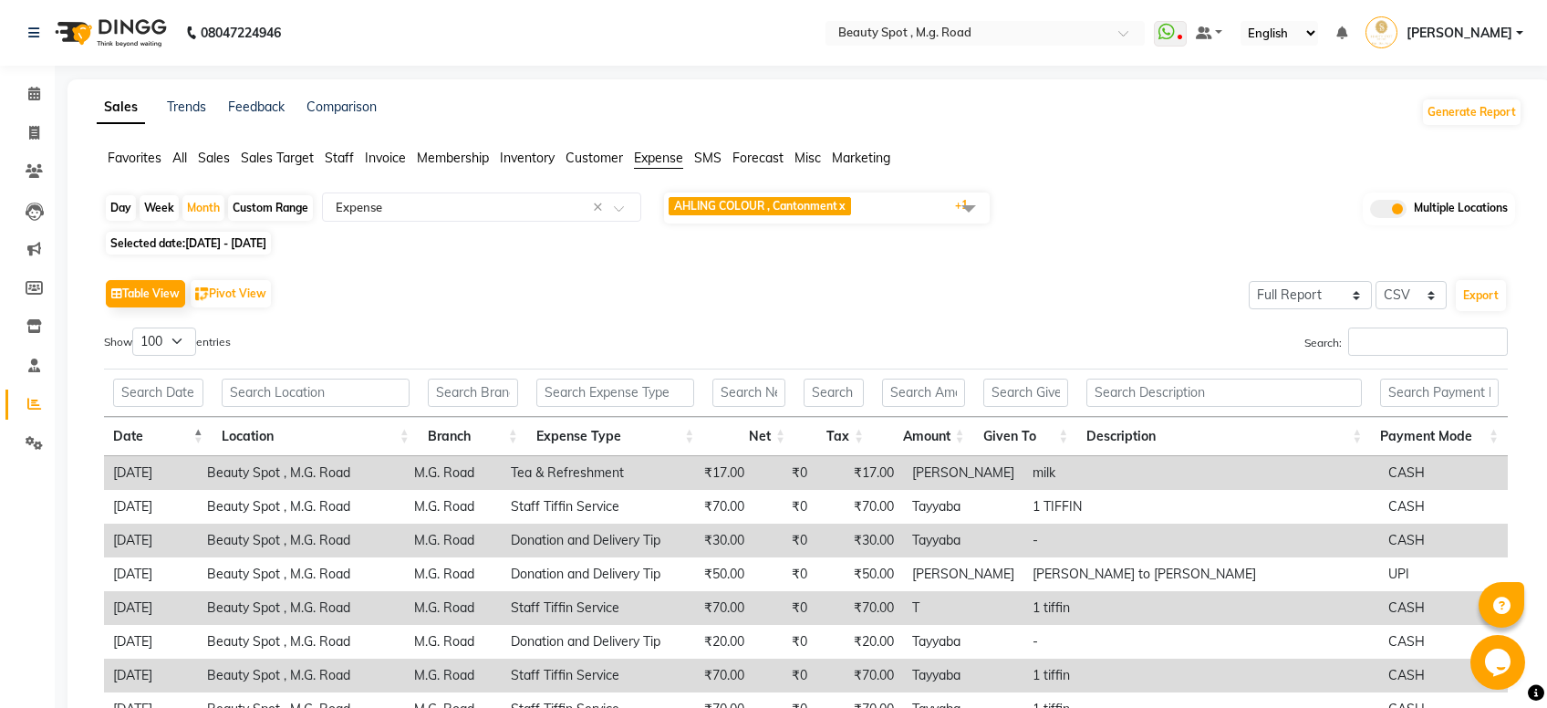
click at [1387, 211] on span at bounding box center [1388, 209] width 36 height 18
click at [1370, 212] on input "checkbox" at bounding box center [1370, 212] width 0 height 0
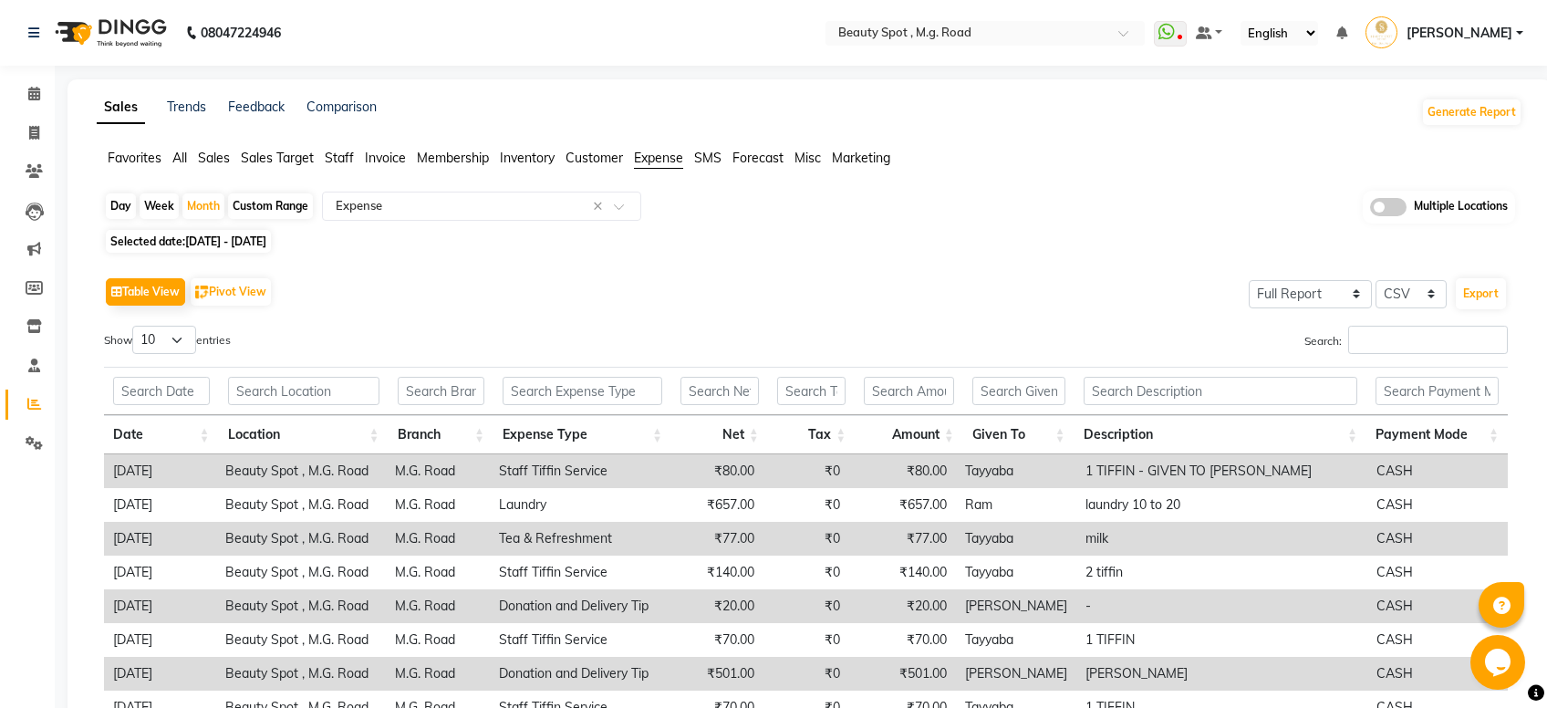
click at [1386, 211] on span at bounding box center [1388, 207] width 36 height 18
click at [1370, 210] on input "checkbox" at bounding box center [1370, 210] width 0 height 0
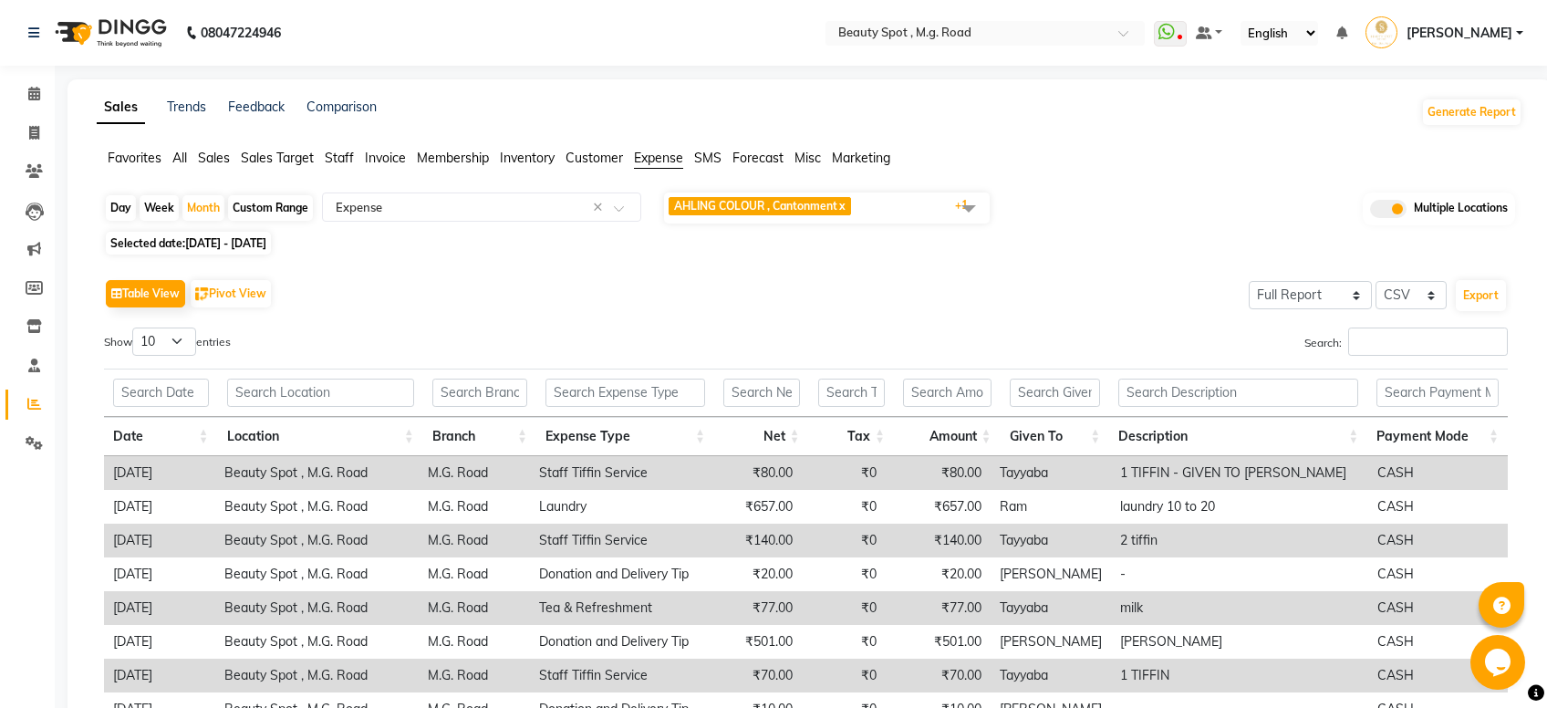
click at [896, 208] on span "AHLING COLOUR , Cantonment x Beauty Spot , M.G. Road x +1" at bounding box center [827, 208] width 326 height 31
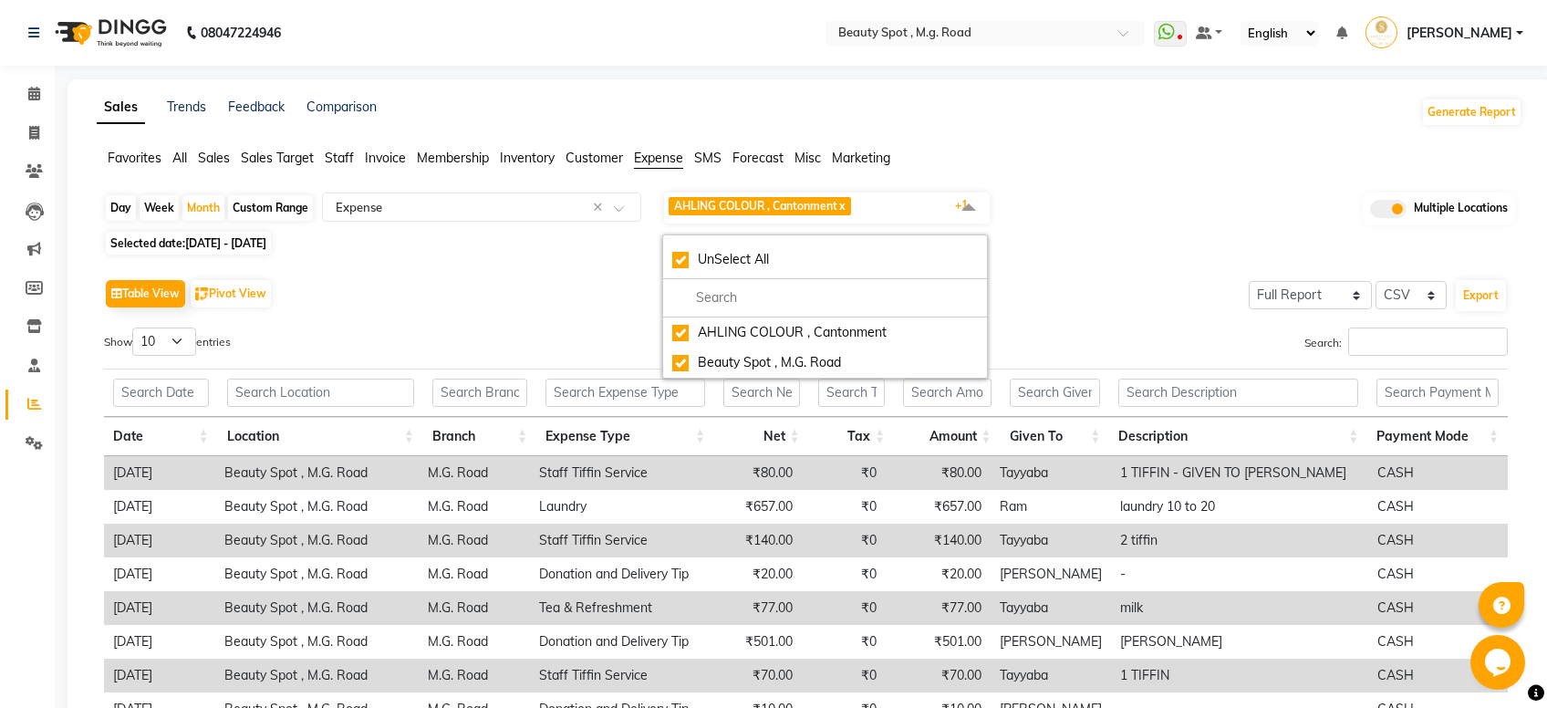
click at [1048, 280] on div "Table View Pivot View Select Full Report Filtered Report Select CSV PDF Export" at bounding box center [806, 294] width 1404 height 38
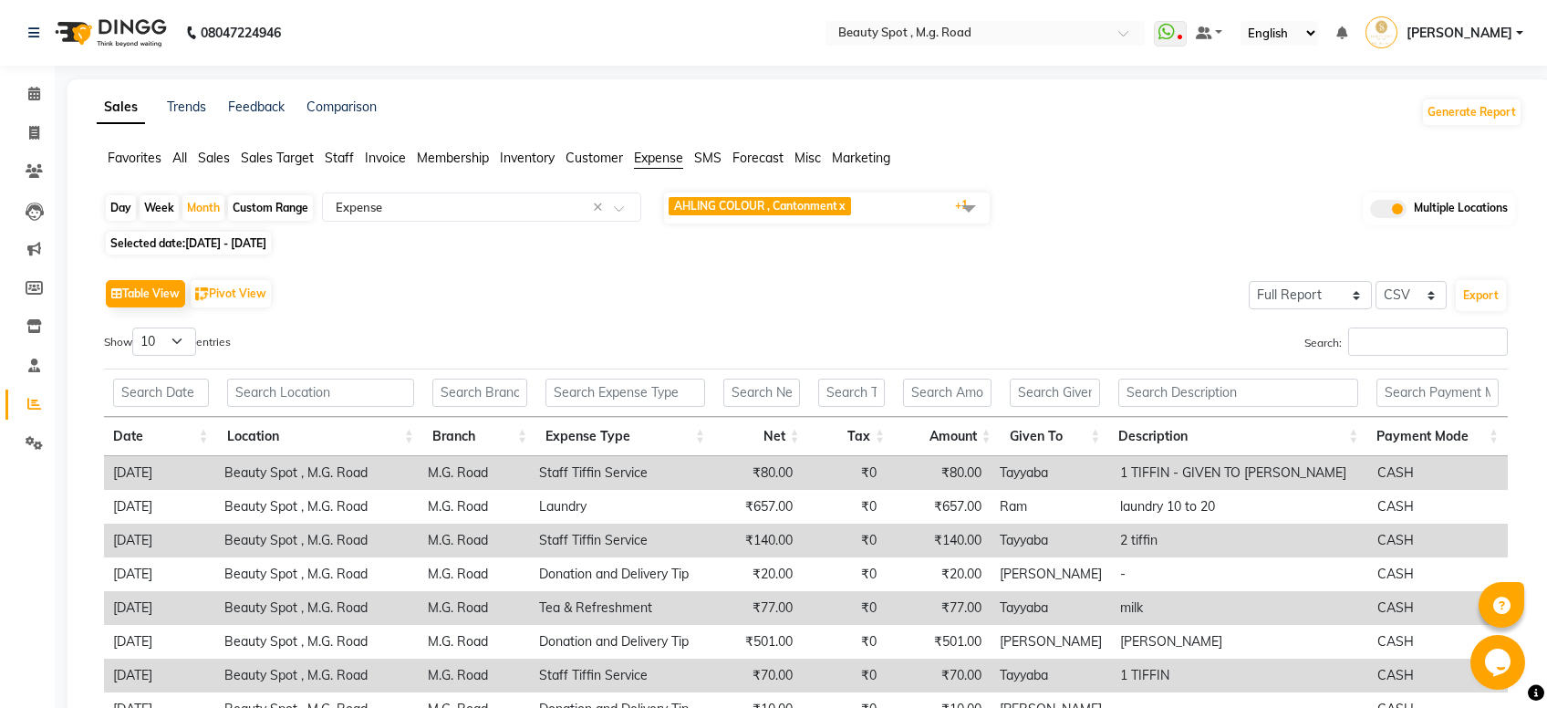
click at [867, 220] on span "AHLING COLOUR , Cantonment x Beauty Spot , M.G. Road x +1" at bounding box center [827, 208] width 326 height 31
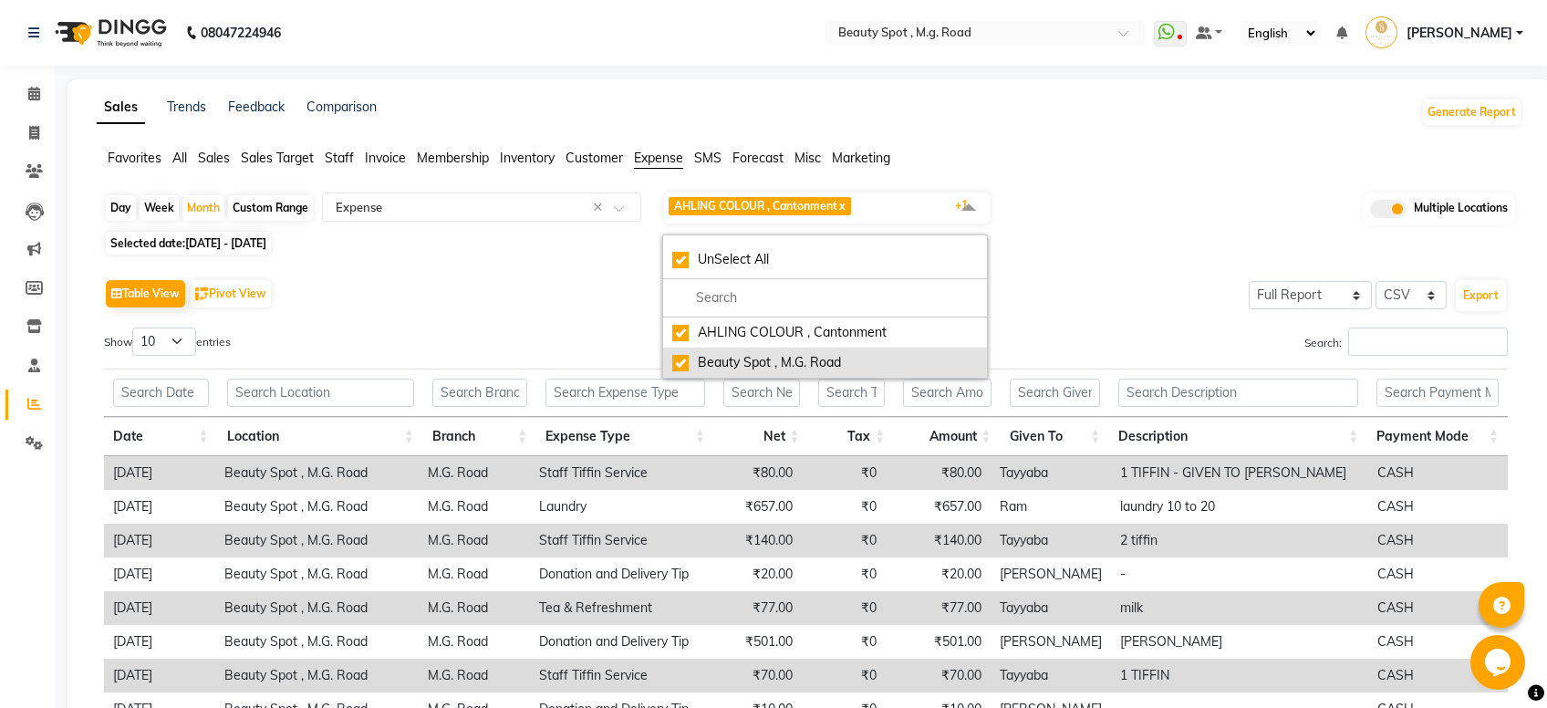
click at [682, 364] on div "Beauty Spot , M.G. Road" at bounding box center [825, 362] width 306 height 19
checkbox input "false"
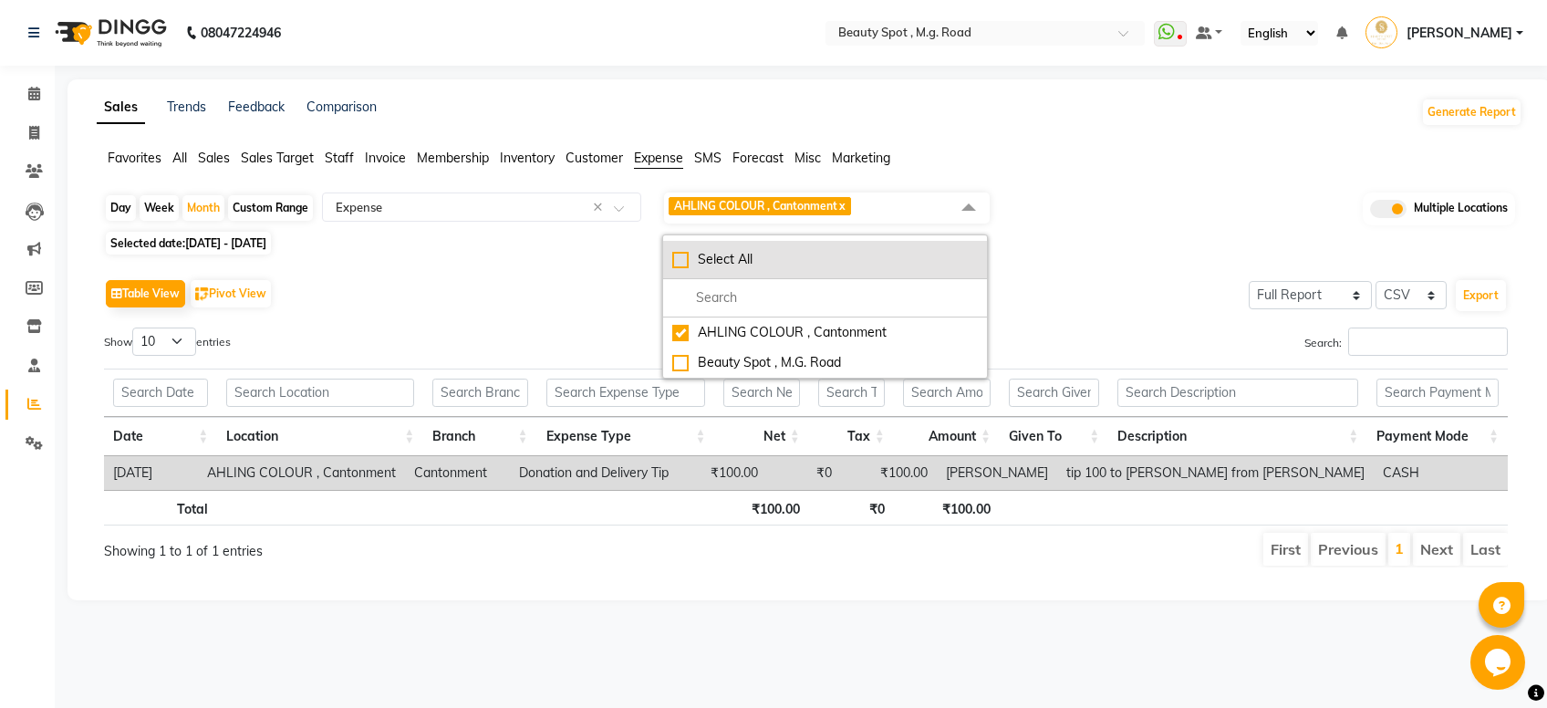
click at [684, 261] on div "Select All" at bounding box center [825, 259] width 306 height 19
checkbox input "true"
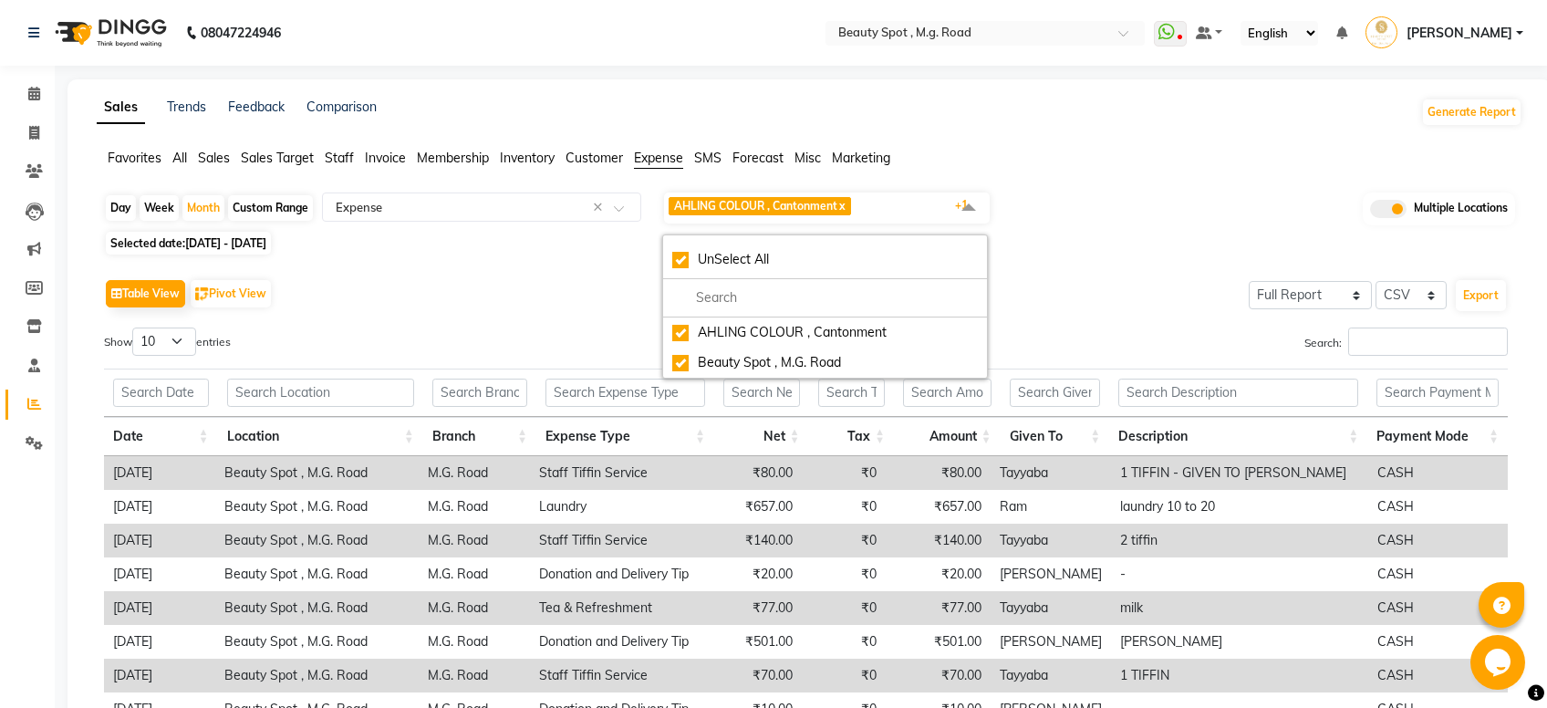
click at [1157, 248] on div "Selected date: [DATE] - [DATE]" at bounding box center [813, 243] width 1419 height 19
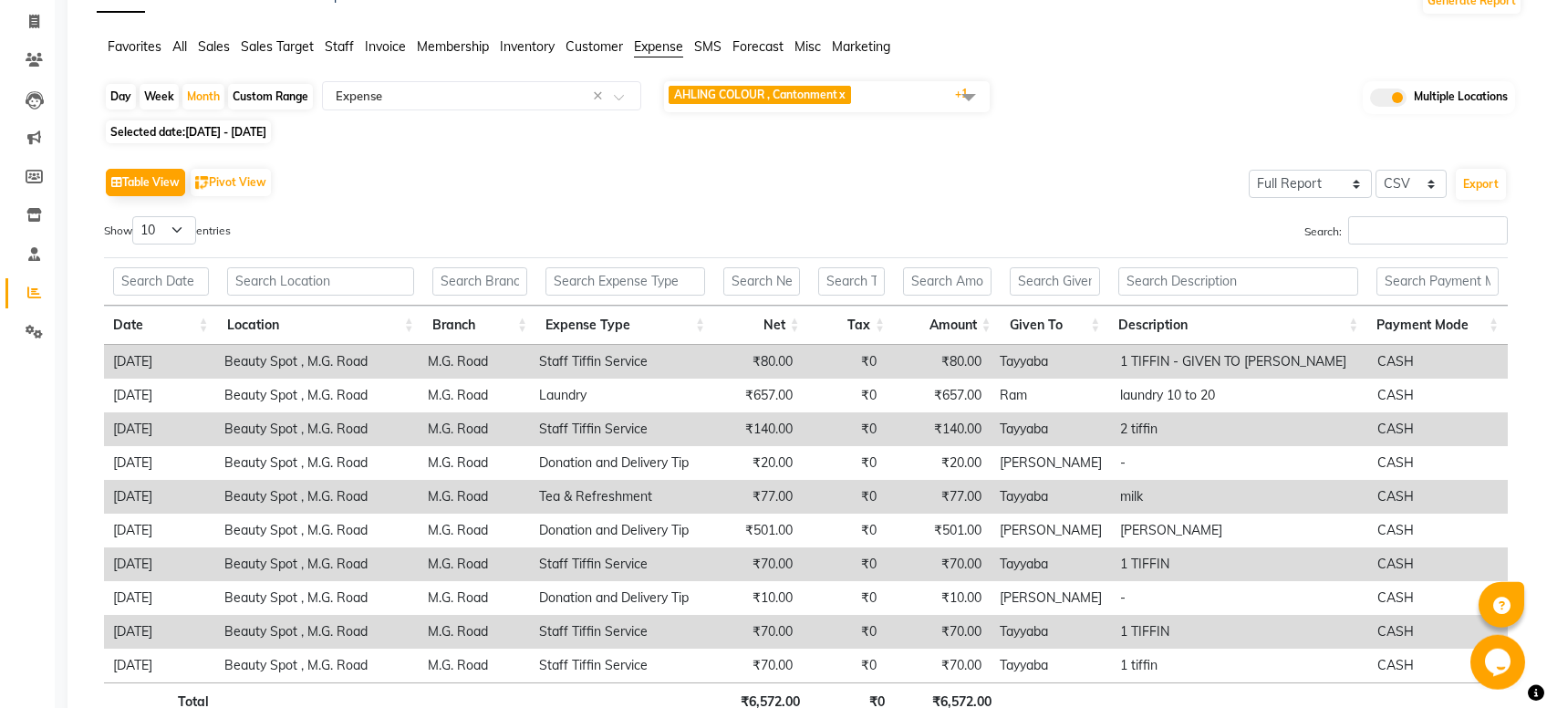
scroll to position [221, 0]
